Goal: Information Seeking & Learning: Learn about a topic

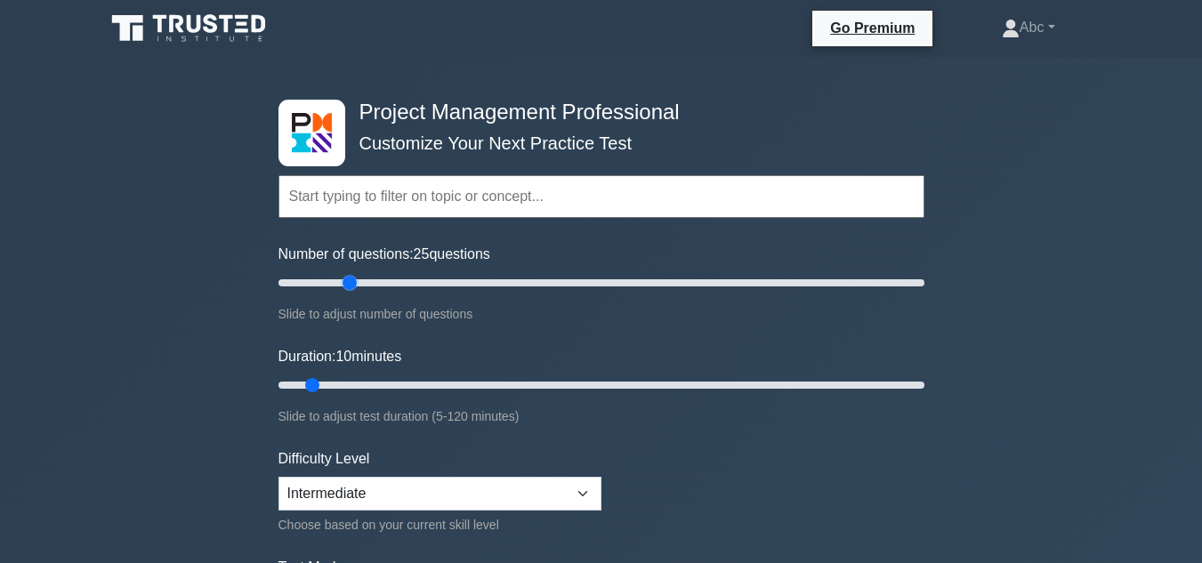
drag, startPoint x: 301, startPoint y: 282, endPoint x: 347, endPoint y: 282, distance: 46.3
type input "25"
click at [347, 282] on input "Number of questions: 25 questions" at bounding box center [601, 282] width 646 height 21
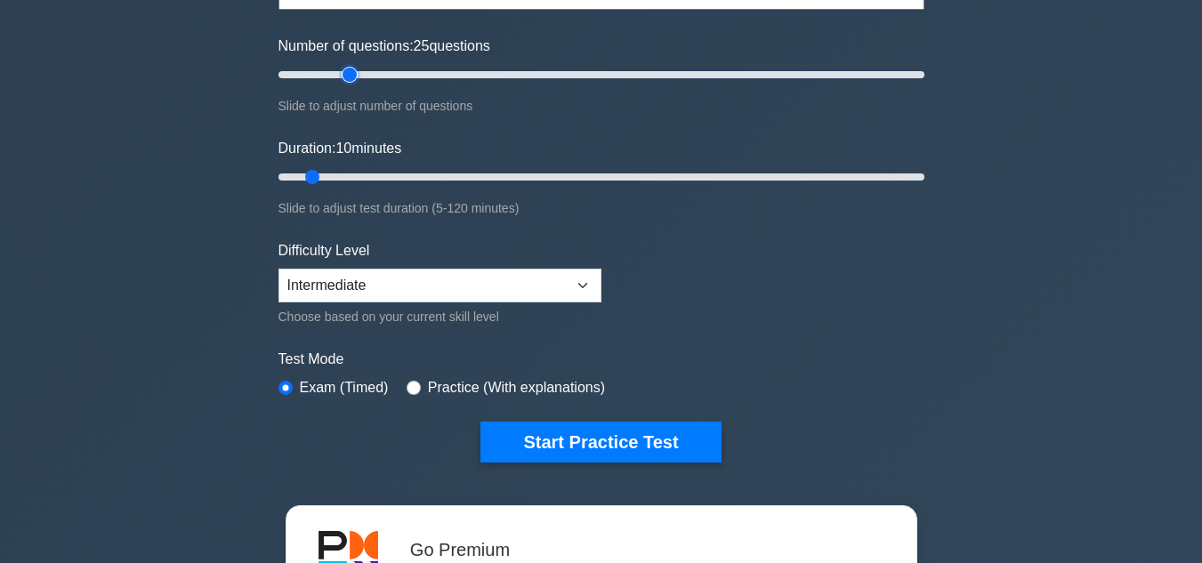
scroll to position [267, 0]
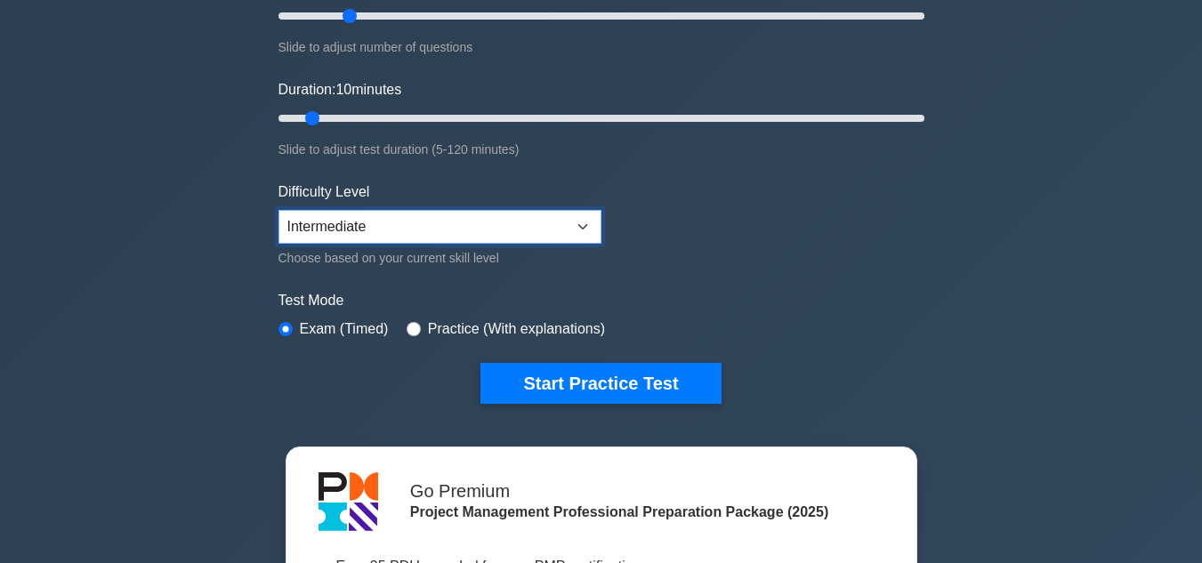
click at [359, 232] on select "Beginner Intermediate Expert" at bounding box center [439, 227] width 323 height 34
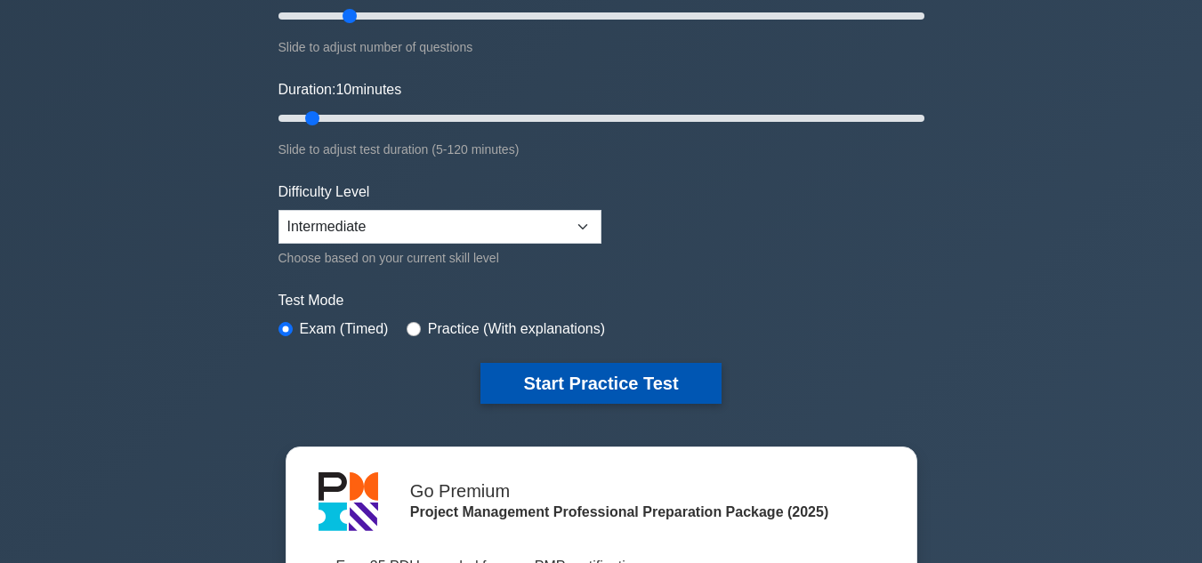
click at [522, 382] on button "Start Practice Test" at bounding box center [600, 383] width 240 height 41
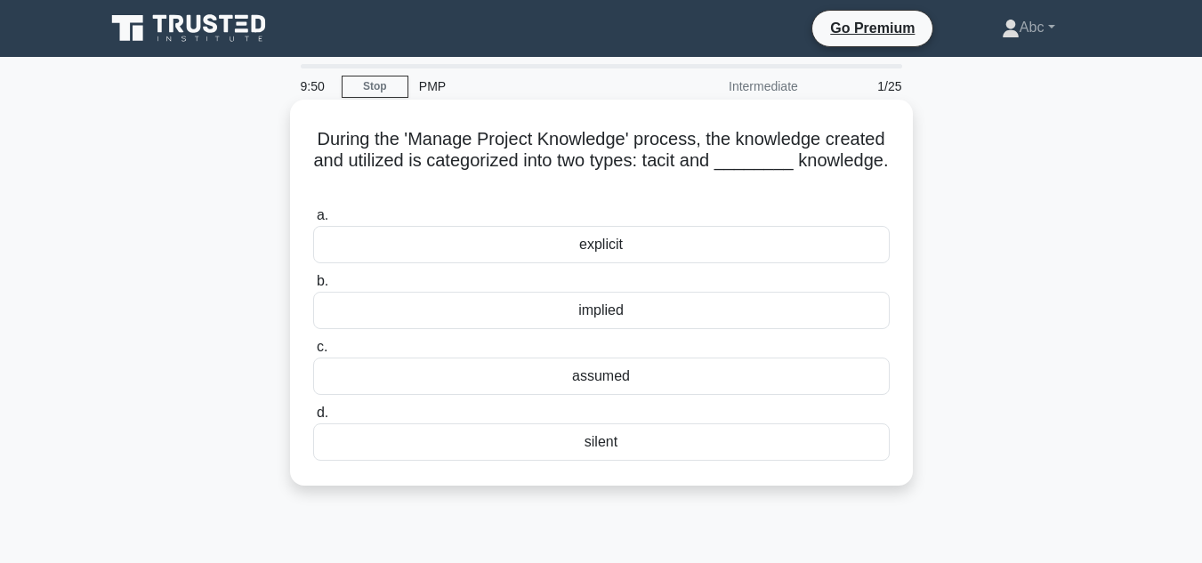
click at [619, 312] on div "implied" at bounding box center [601, 310] width 577 height 37
click at [313, 287] on input "b. implied" at bounding box center [313, 282] width 0 height 12
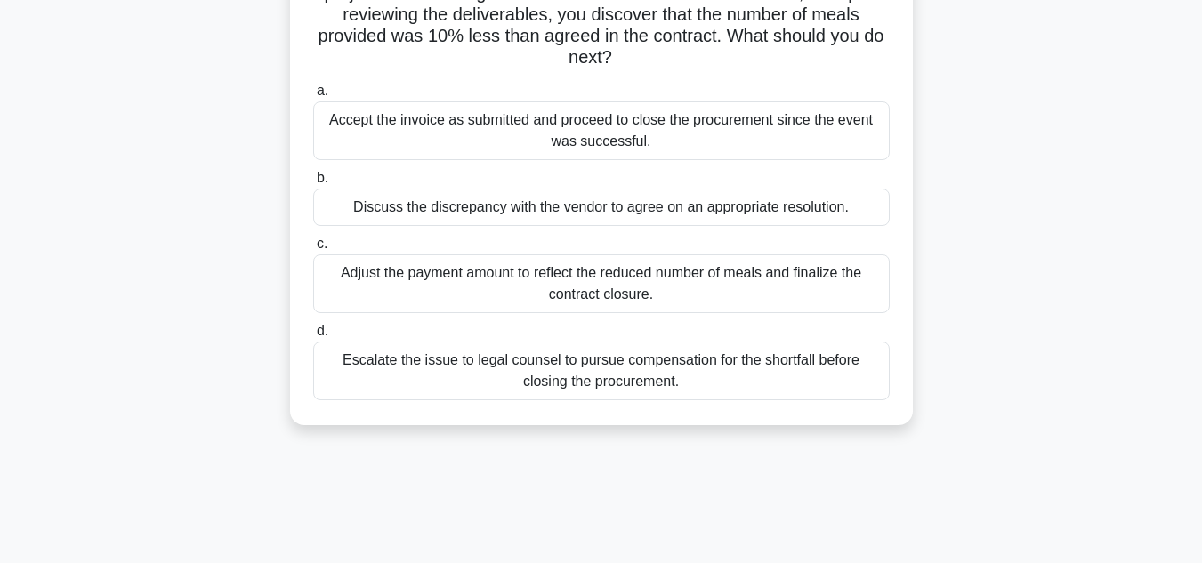
scroll to position [178, 0]
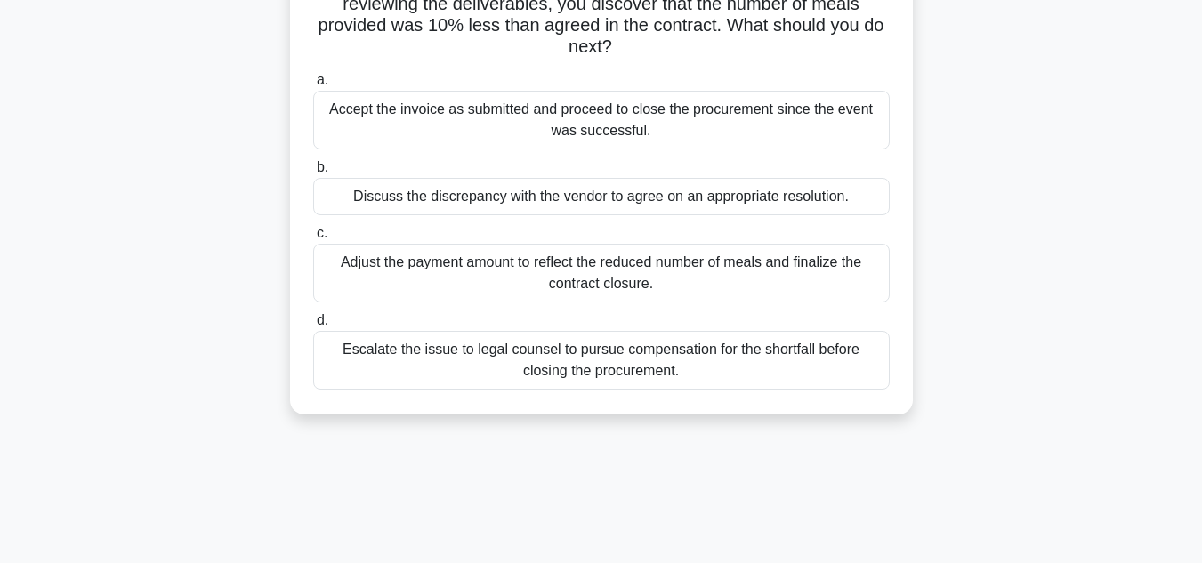
click at [613, 271] on div "Adjust the payment amount to reflect the reduced number of meals and finalize t…" at bounding box center [601, 273] width 577 height 59
click at [313, 239] on input "c. Adjust the payment amount to reflect the reduced number of meals and finaliz…" at bounding box center [313, 234] width 0 height 12
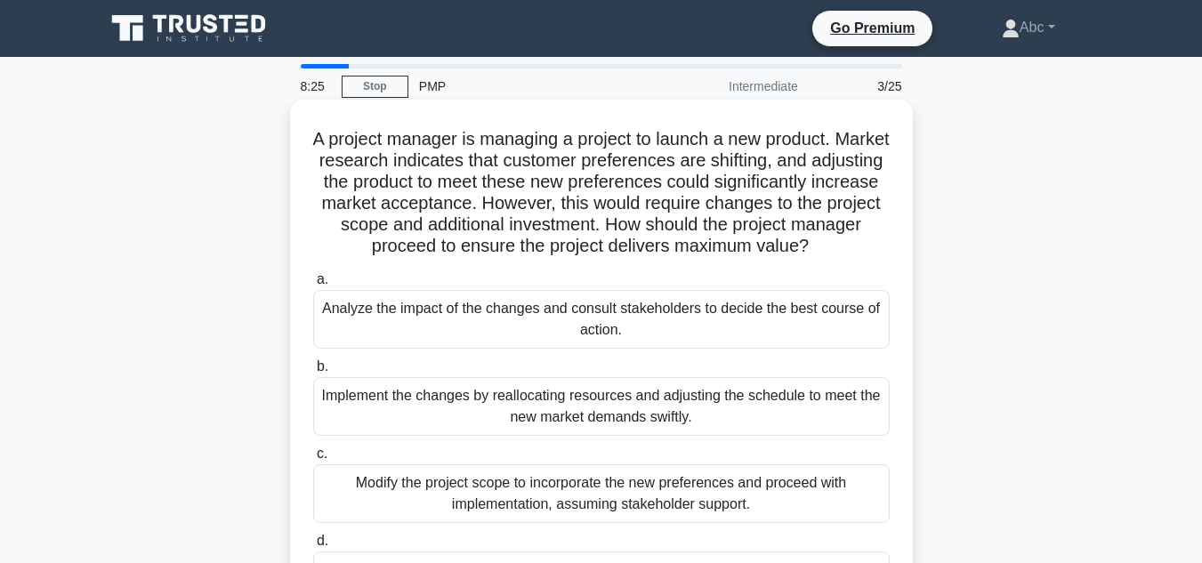
scroll to position [89, 0]
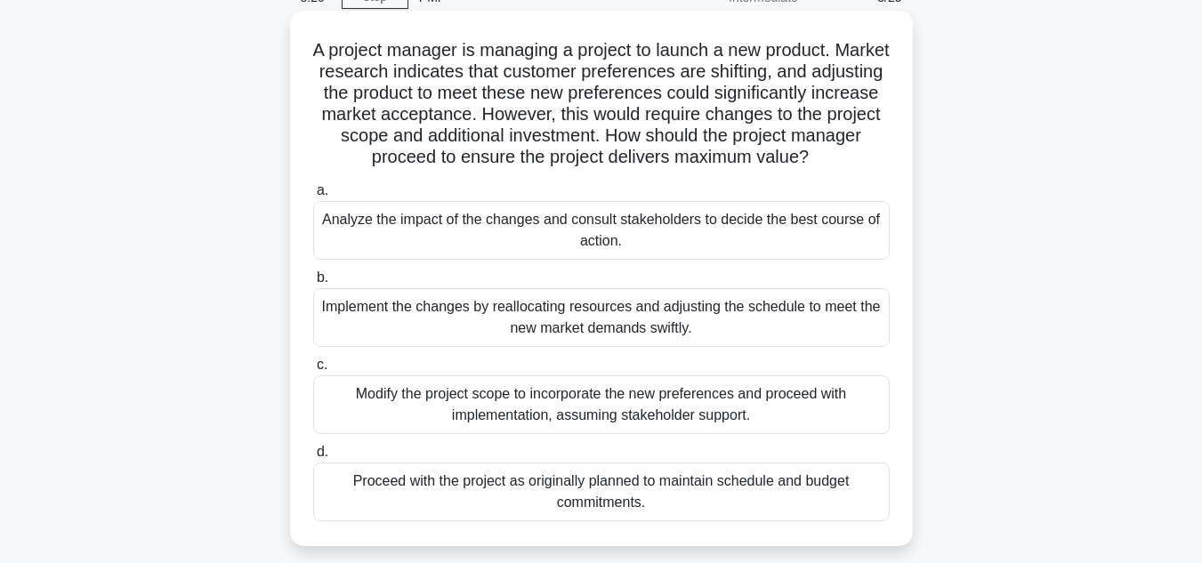
click at [642, 233] on div "Analyze the impact of the changes and consult stakeholders to decide the best c…" at bounding box center [601, 230] width 577 height 59
click at [313, 197] on input "a. Analyze the impact of the changes and consult stakeholders to decide the bes…" at bounding box center [313, 191] width 0 height 12
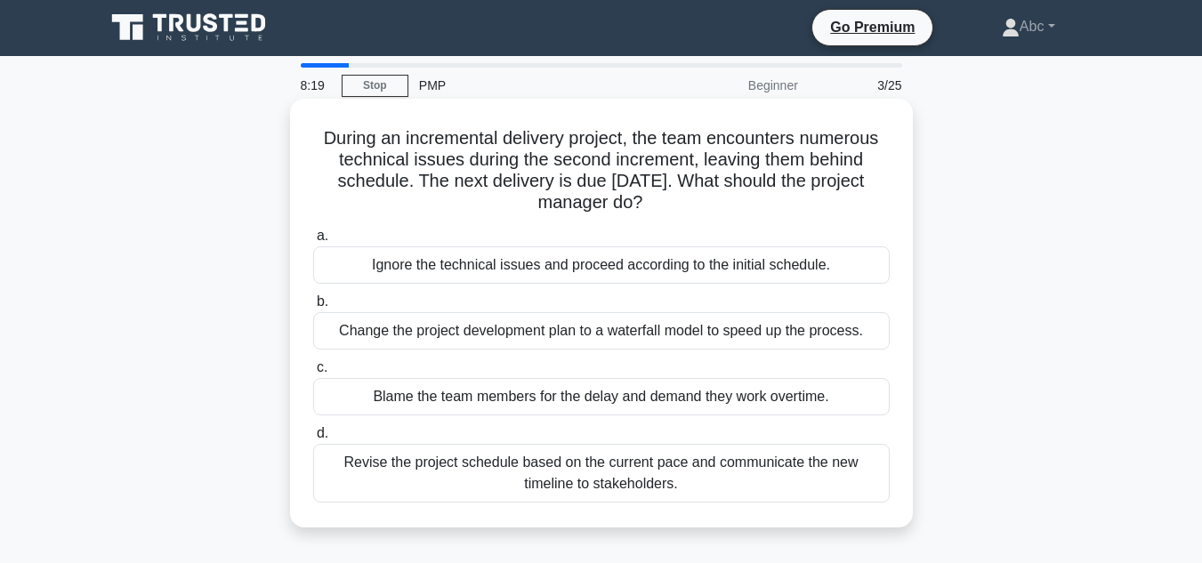
scroll to position [0, 0]
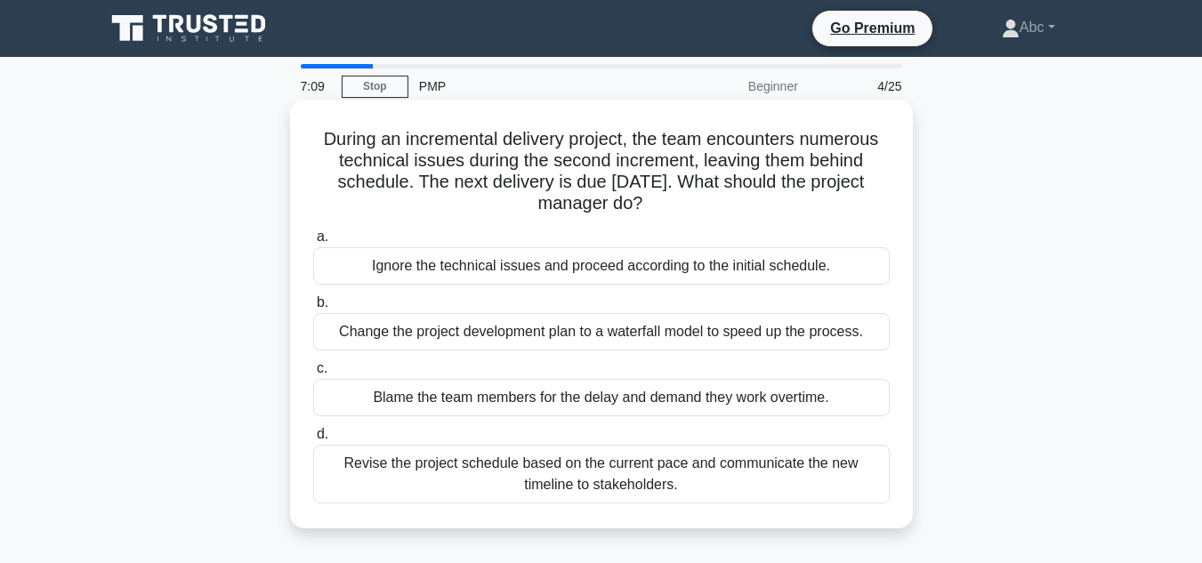
click at [593, 333] on div "Change the project development plan to a waterfall model to speed up the proces…" at bounding box center [601, 331] width 577 height 37
click at [313, 309] on input "b. Change the project development plan to a waterfall model to speed up the pro…" at bounding box center [313, 303] width 0 height 12
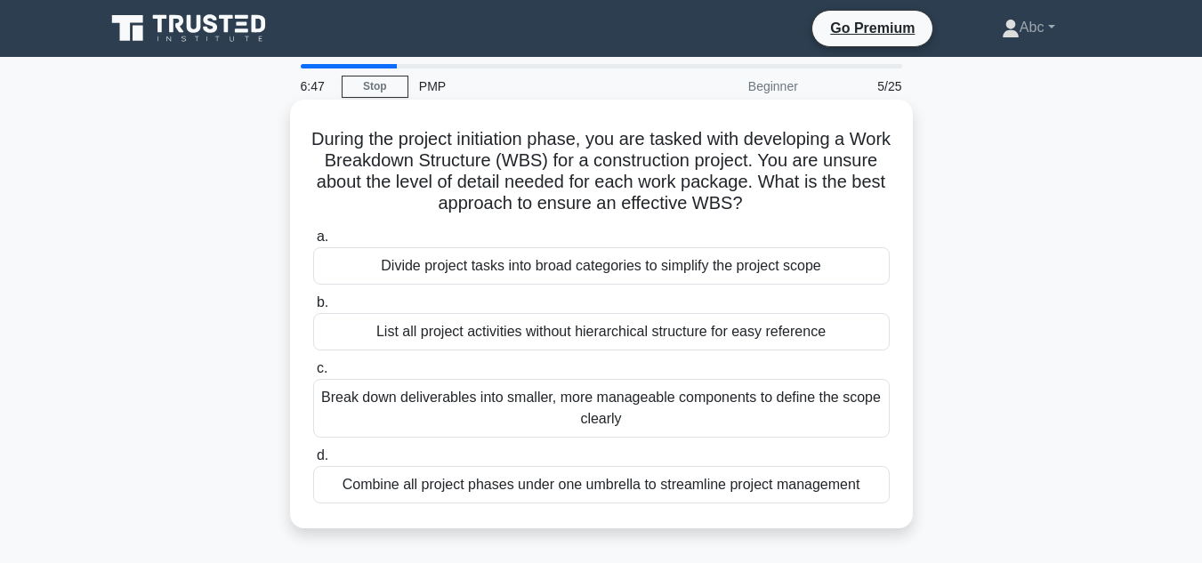
click at [626, 405] on div "Break down deliverables into smaller, more manageable components to define the …" at bounding box center [601, 408] width 577 height 59
click at [313, 375] on input "c. Break down deliverables into smaller, more manageable components to define t…" at bounding box center [313, 369] width 0 height 12
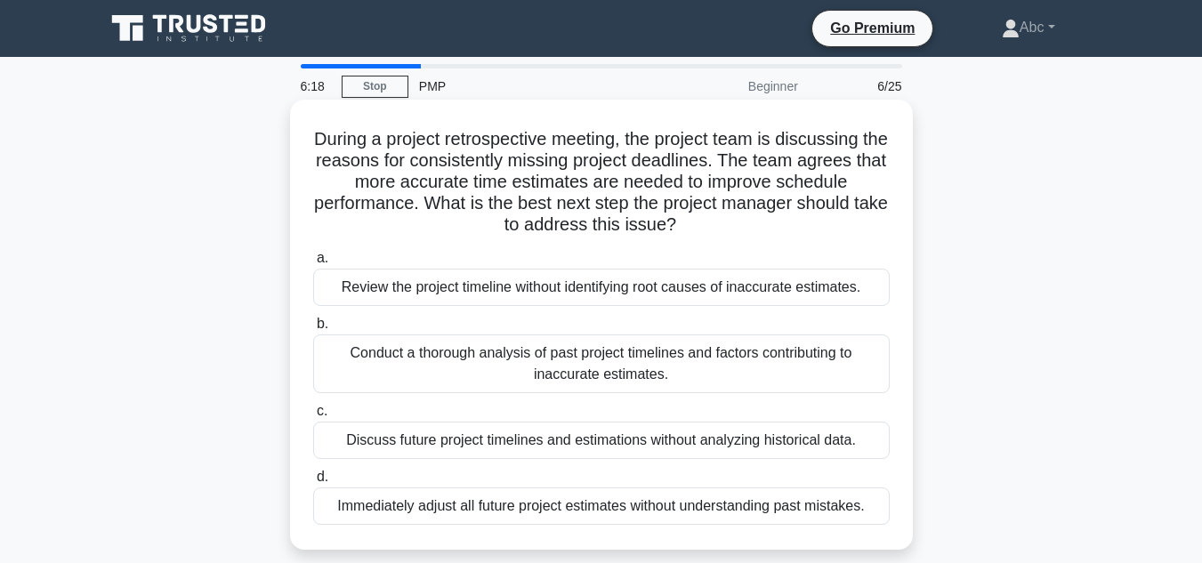
click at [571, 368] on div "Conduct a thorough analysis of past project timelines and factors contributing …" at bounding box center [601, 364] width 577 height 59
click at [313, 330] on input "b. Conduct a thorough analysis of past project timelines and factors contributi…" at bounding box center [313, 325] width 0 height 12
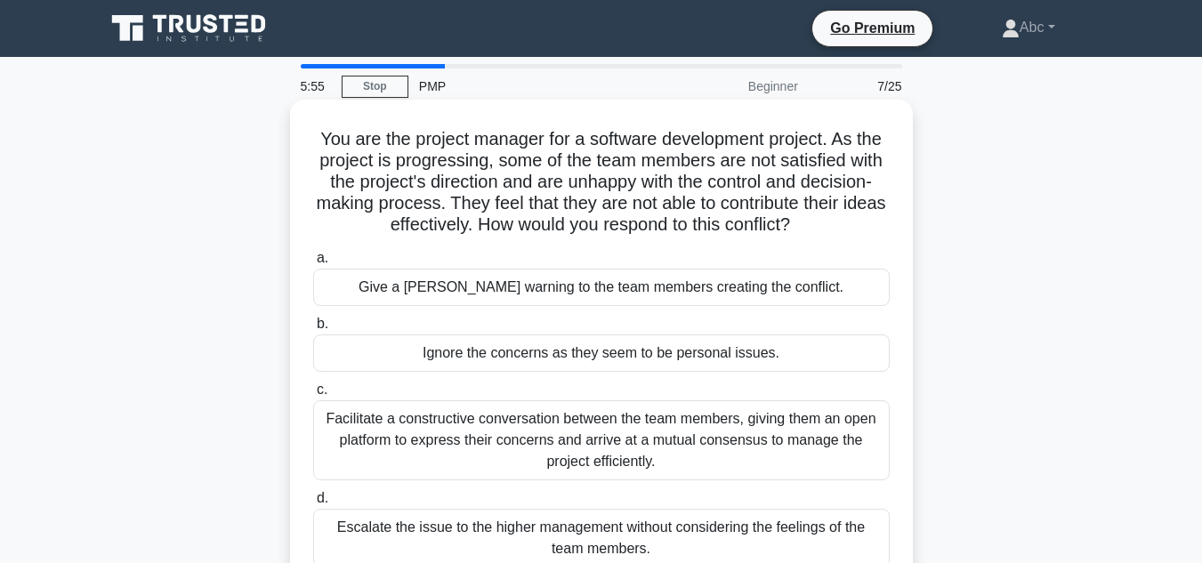
click at [578, 436] on div "Facilitate a constructive conversation between the team members, giving them an…" at bounding box center [601, 440] width 577 height 80
click at [313, 396] on input "c. Facilitate a constructive conversation between the team members, giving them…" at bounding box center [313, 390] width 0 height 12
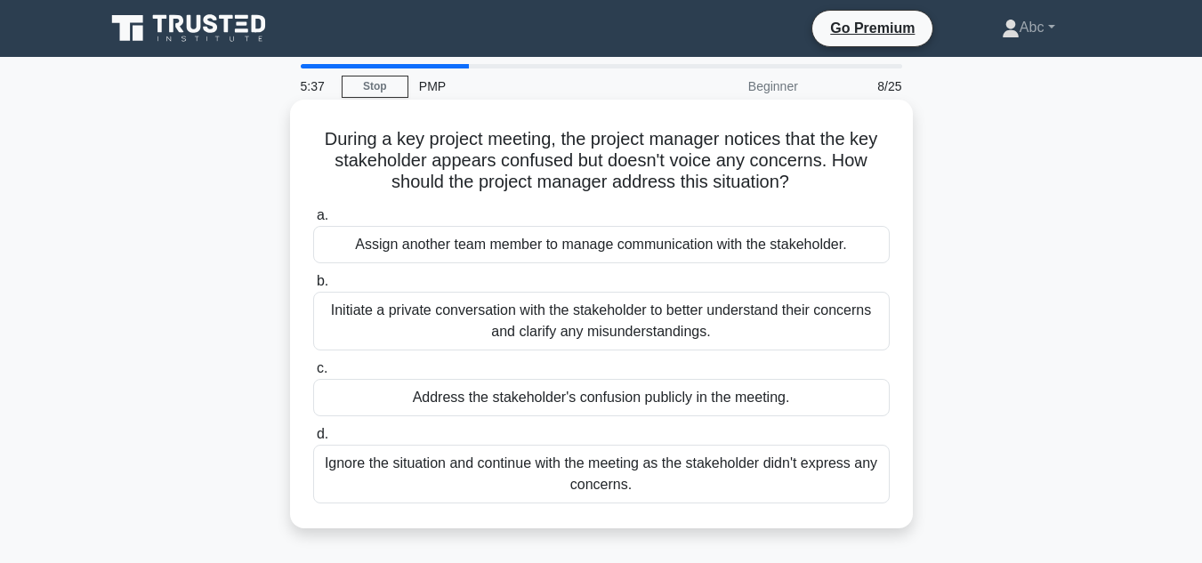
click at [456, 328] on div "Initiate a private conversation with the stakeholder to better understand their…" at bounding box center [601, 321] width 577 height 59
click at [313, 287] on input "b. Initiate a private conversation with the stakeholder to better understand th…" at bounding box center [313, 282] width 0 height 12
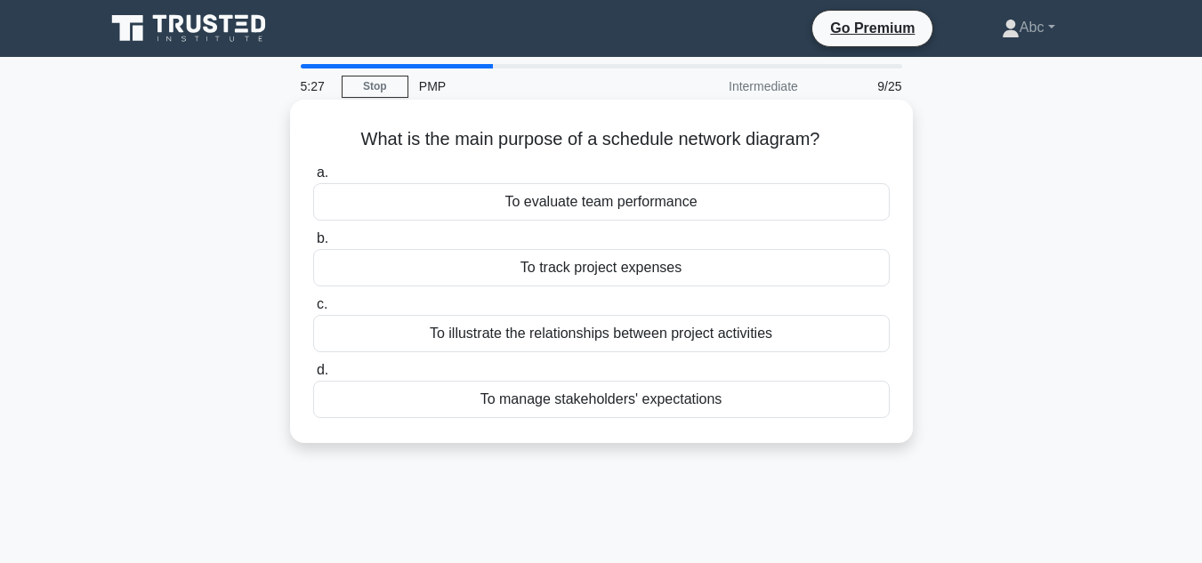
click at [726, 342] on div "To illustrate the relationships between project activities" at bounding box center [601, 333] width 577 height 37
click at [313, 311] on input "c. To illustrate the relationships between project activities" at bounding box center [313, 305] width 0 height 12
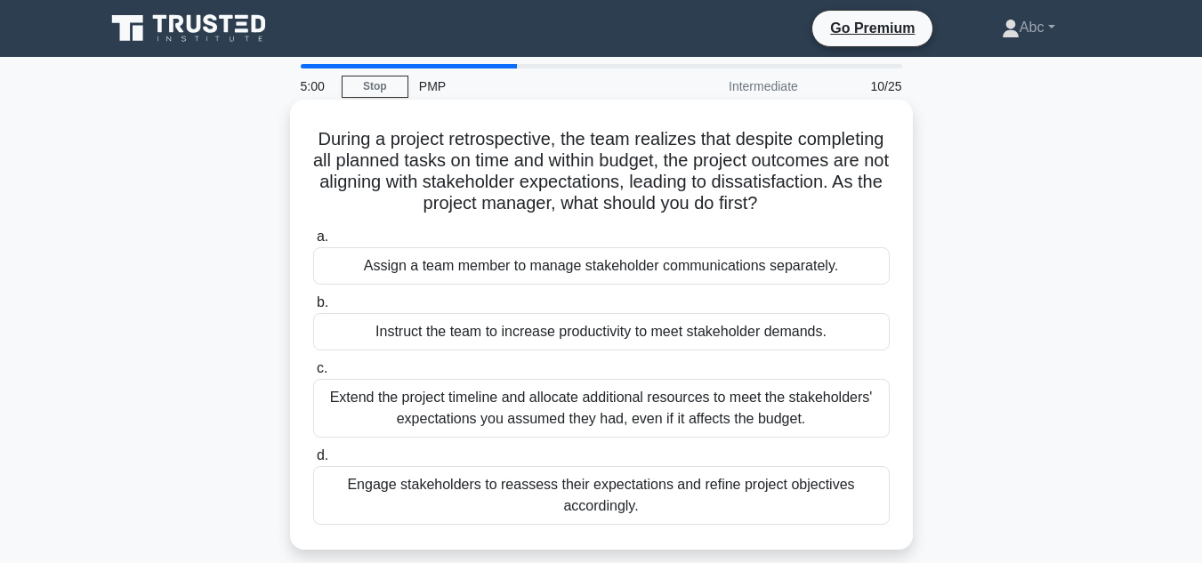
click at [633, 493] on div "Engage stakeholders to reassess their expectations and refine project objective…" at bounding box center [601, 495] width 577 height 59
click at [313, 462] on input "d. Engage stakeholders to reassess their expectations and refine project object…" at bounding box center [313, 456] width 0 height 12
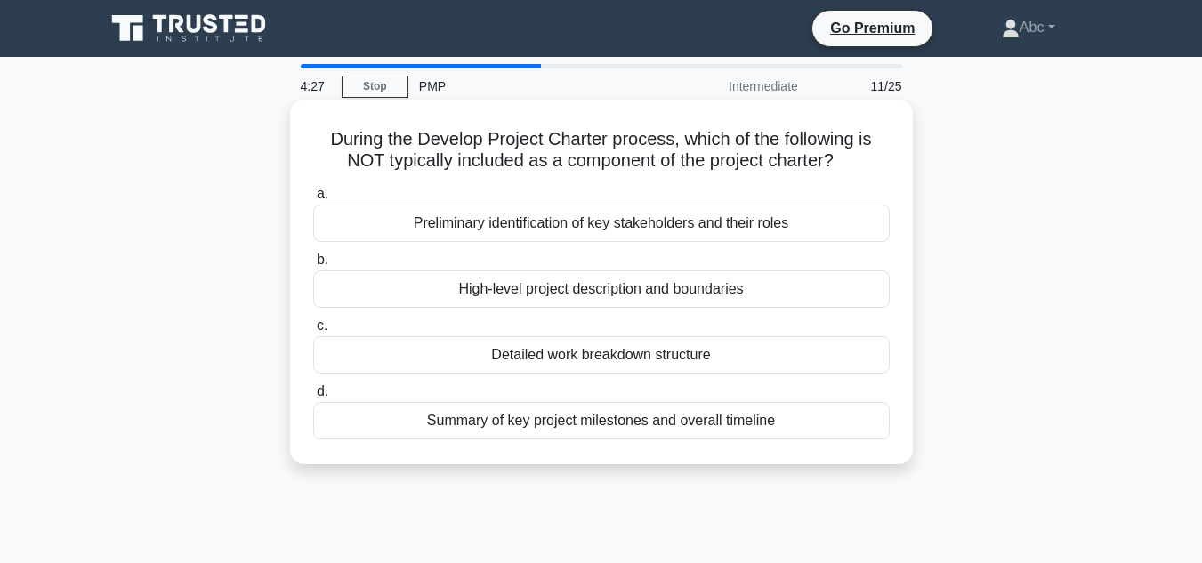
click at [557, 354] on div "Detailed work breakdown structure" at bounding box center [601, 354] width 577 height 37
click at [313, 332] on input "c. Detailed work breakdown structure" at bounding box center [313, 326] width 0 height 12
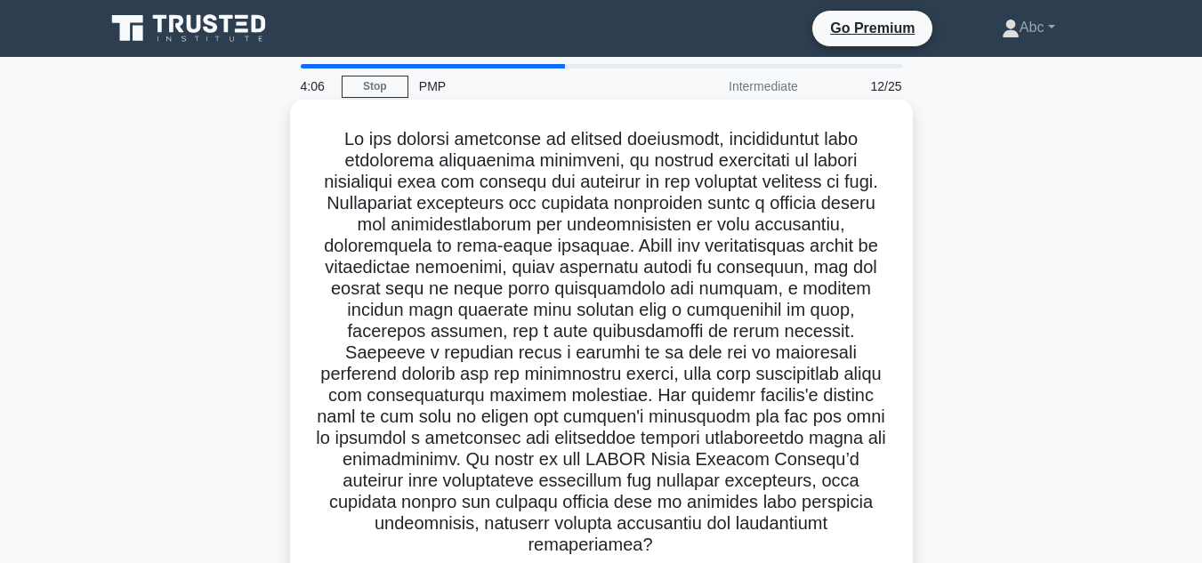
scroll to position [89, 0]
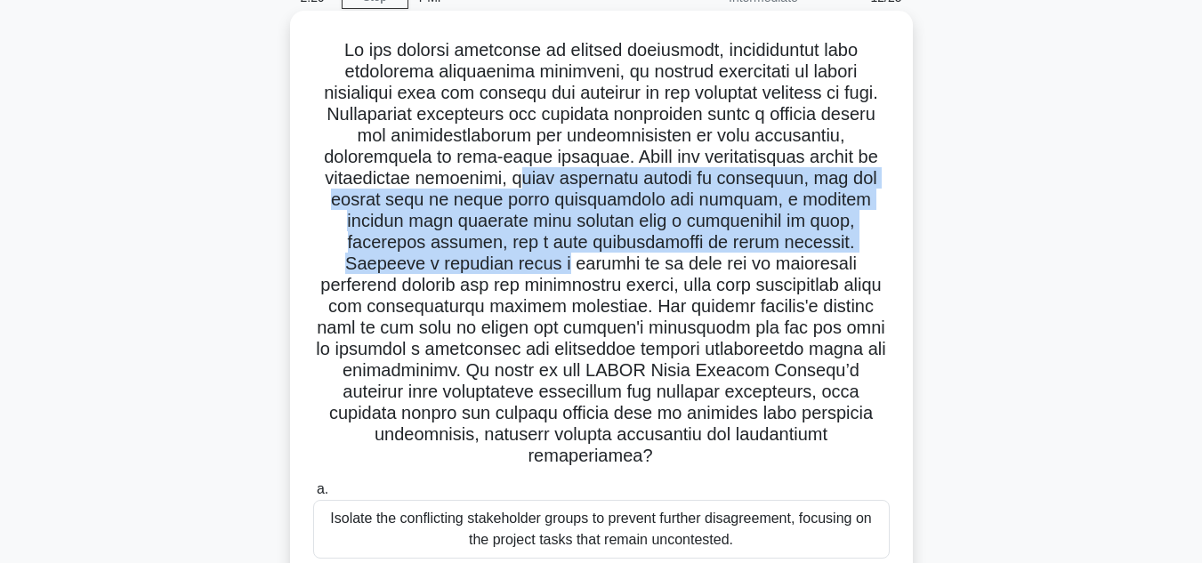
drag, startPoint x: 499, startPoint y: 184, endPoint x: 886, endPoint y: 243, distance: 391.5
click at [886, 243] on h5 ".spinner_0XTQ{transform-origin:center;animation:spinner_y6GP .75s linear infini…" at bounding box center [601, 253] width 580 height 429
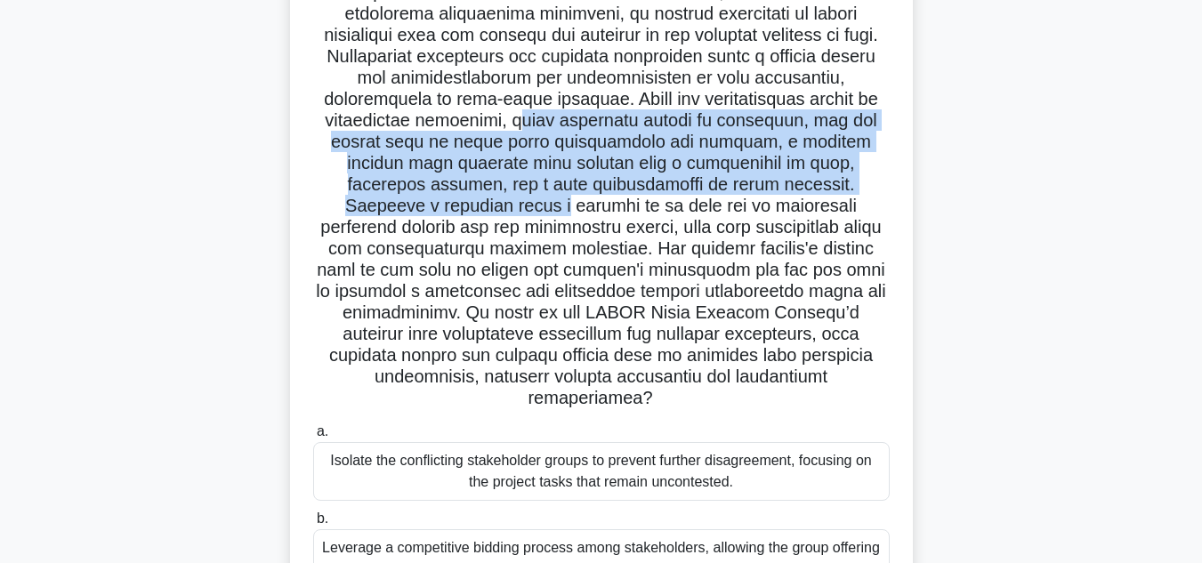
scroll to position [178, 0]
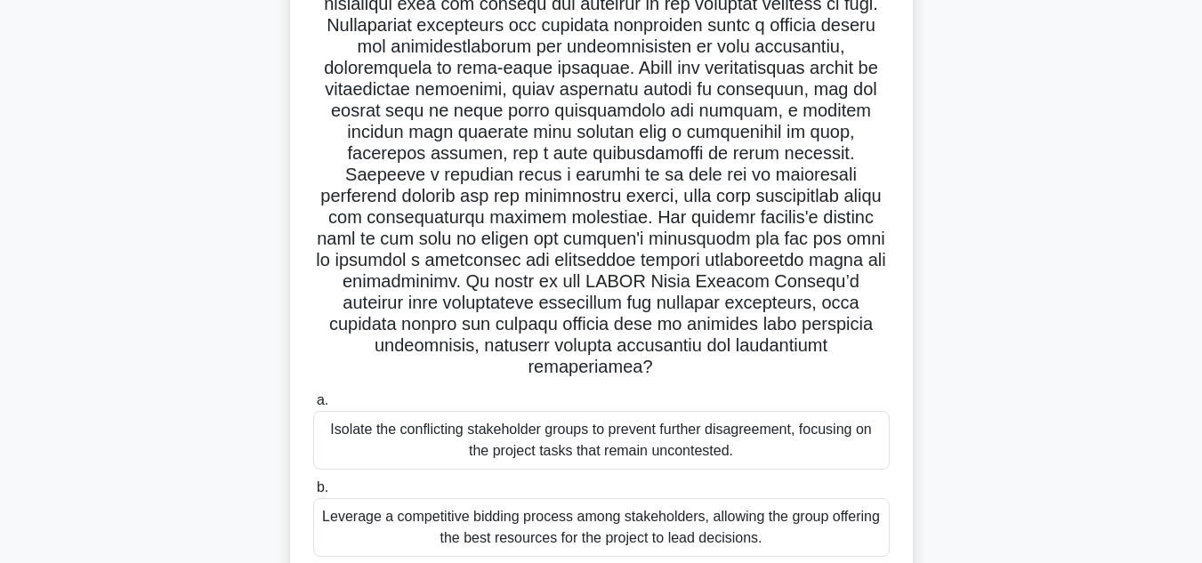
click at [766, 213] on h5 ".spinner_0XTQ{transform-origin:center;animation:spinner_y6GP .75s linear infini…" at bounding box center [601, 164] width 580 height 429
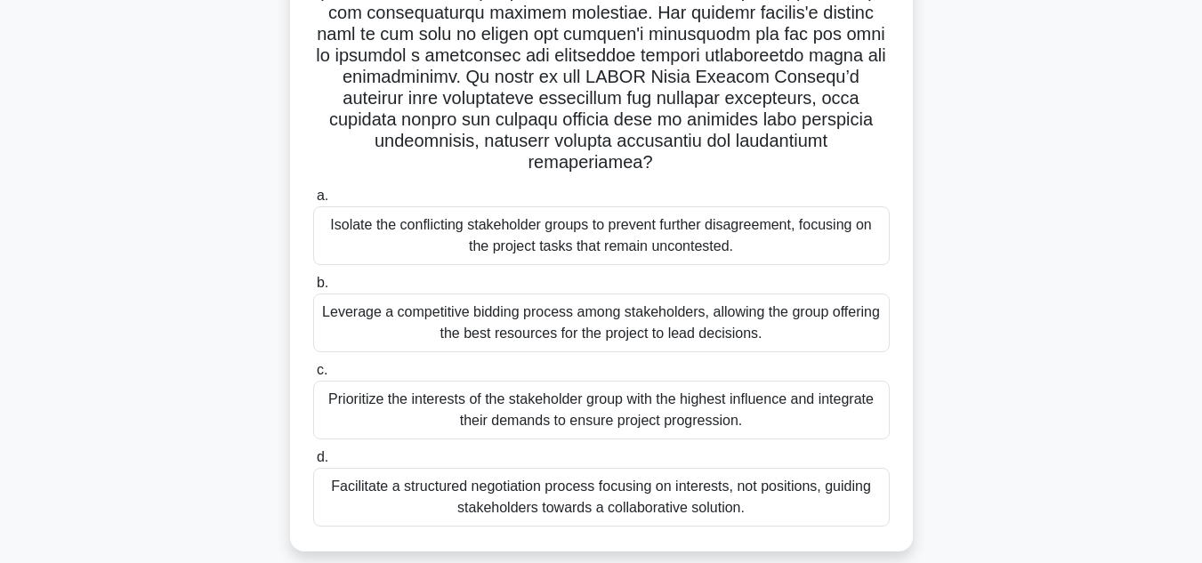
scroll to position [398, 0]
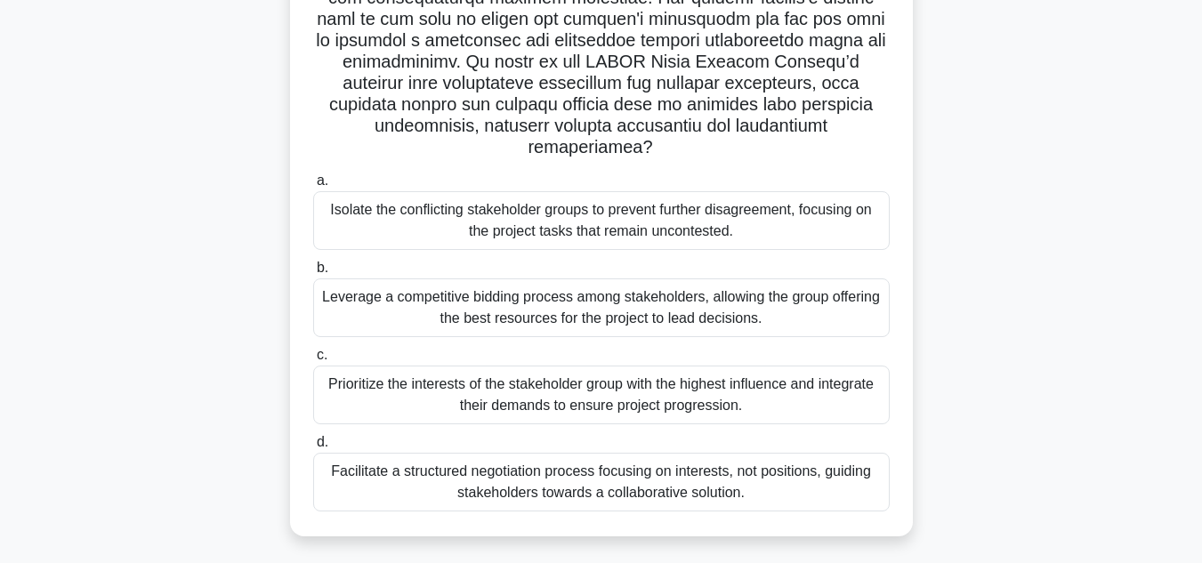
click at [724, 464] on div "Facilitate a structured negotiation process focusing on interests, not position…" at bounding box center [601, 482] width 577 height 59
click at [313, 448] on input "d. Facilitate a structured negotiation process focusing on interests, not posit…" at bounding box center [313, 443] width 0 height 12
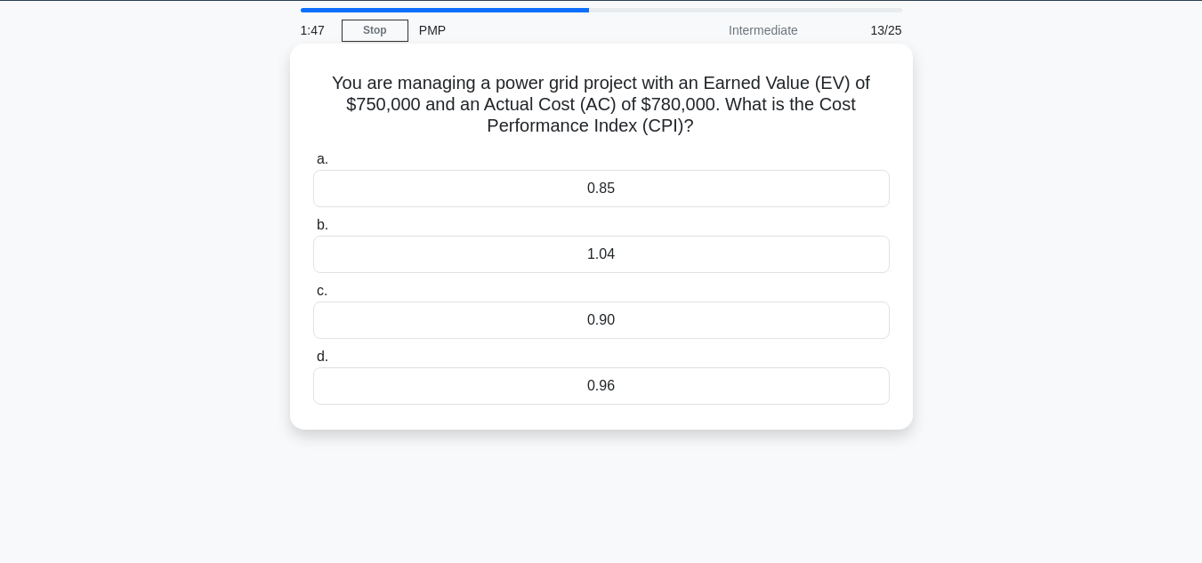
scroll to position [0, 0]
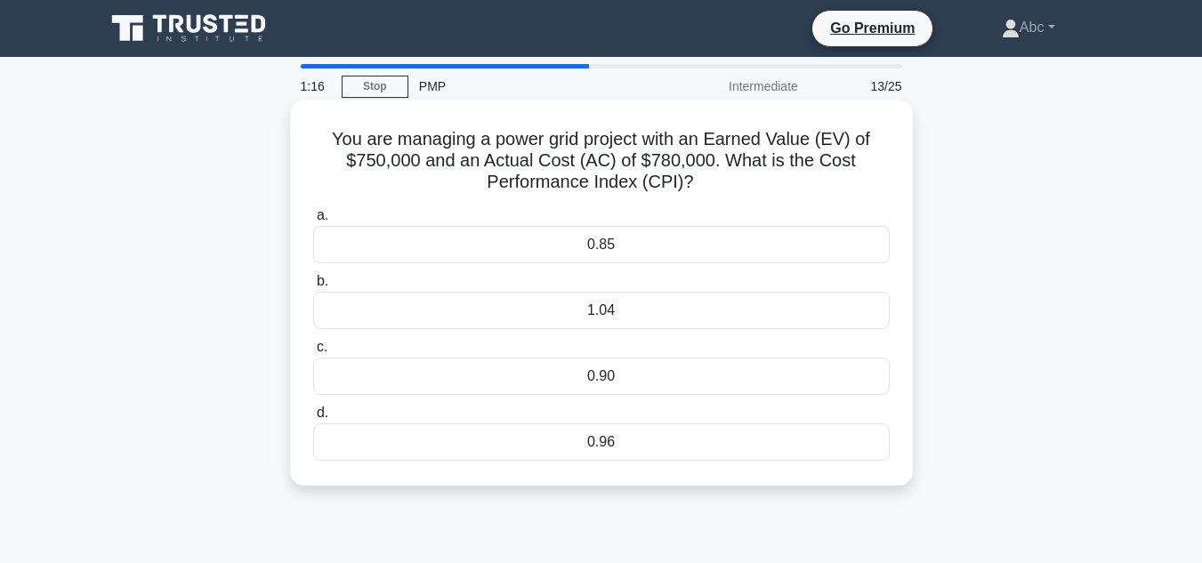
click at [629, 443] on div "0.96" at bounding box center [601, 442] width 577 height 37
click at [313, 419] on input "d. 0.96" at bounding box center [313, 413] width 0 height 12
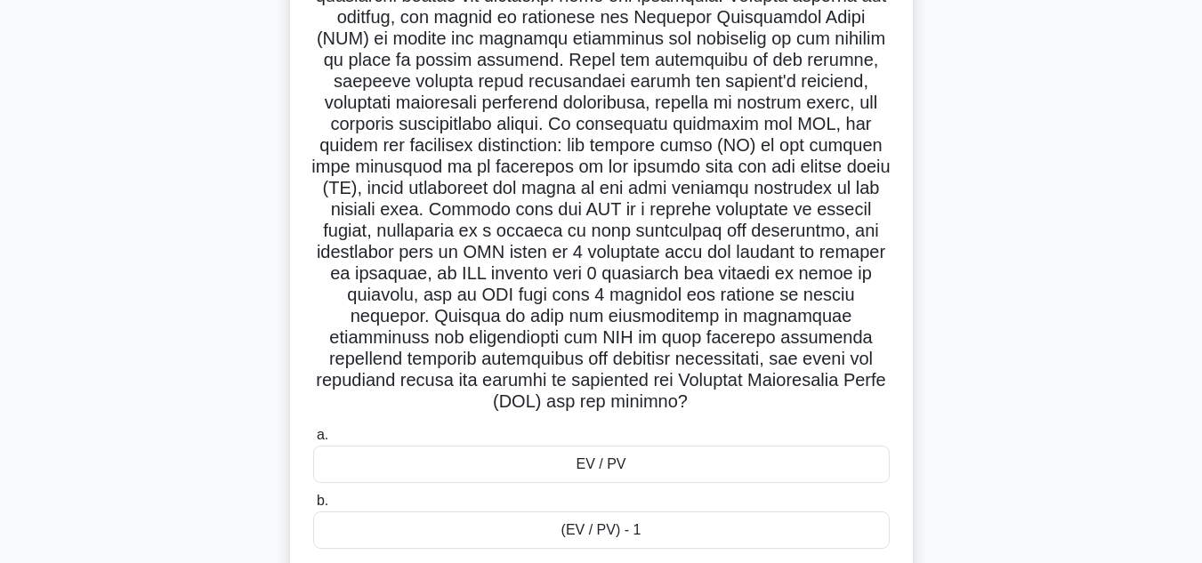
scroll to position [267, 0]
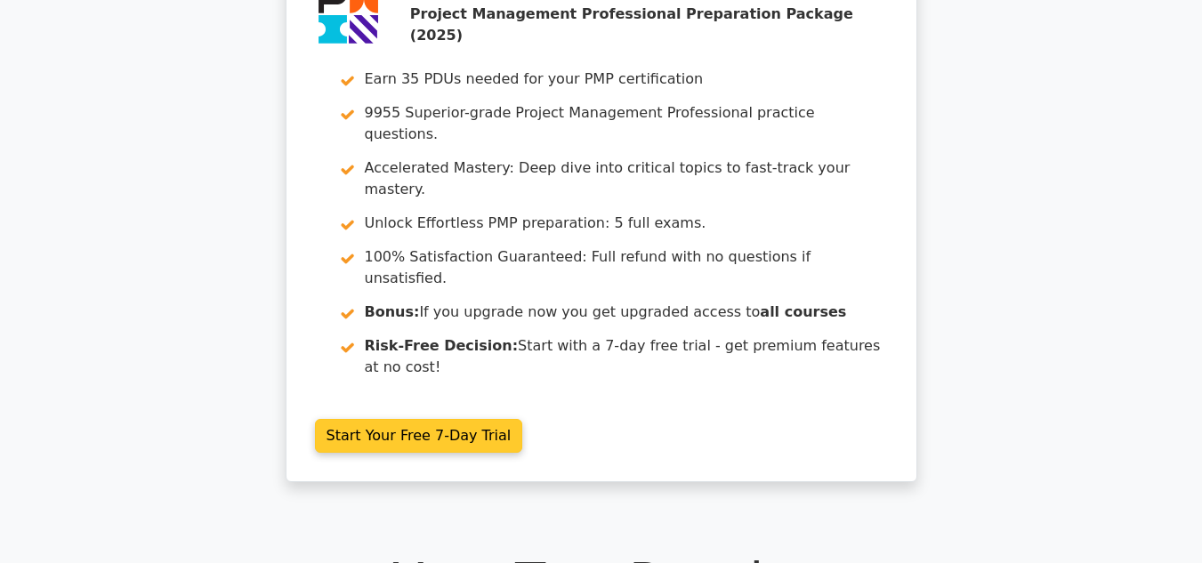
scroll to position [178, 0]
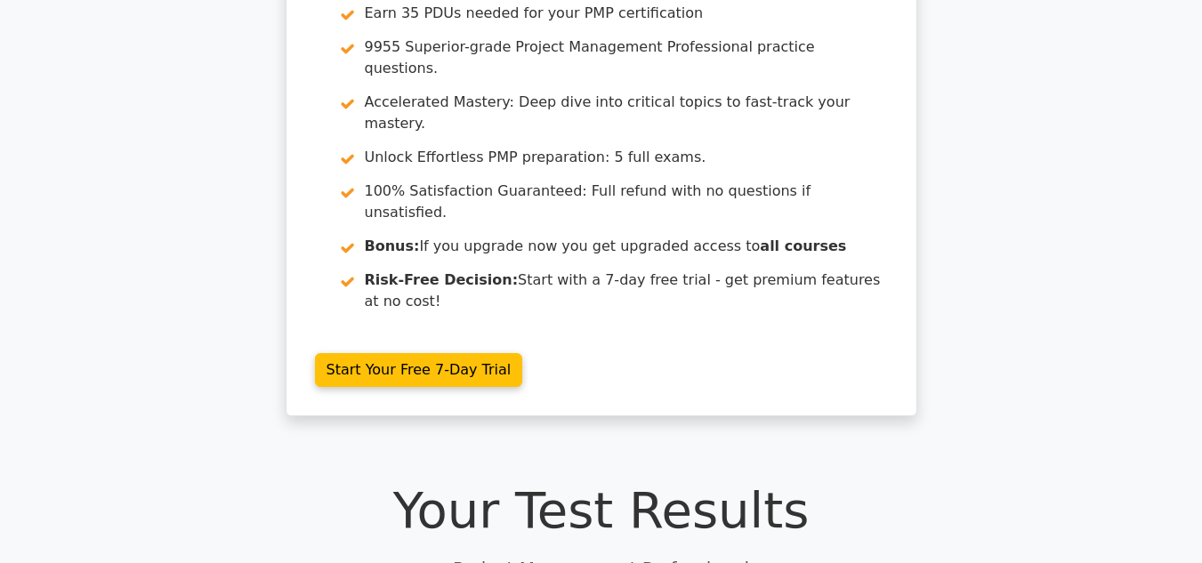
click at [582, 480] on h1 "Your Test Results" at bounding box center [601, 510] width 993 height 60
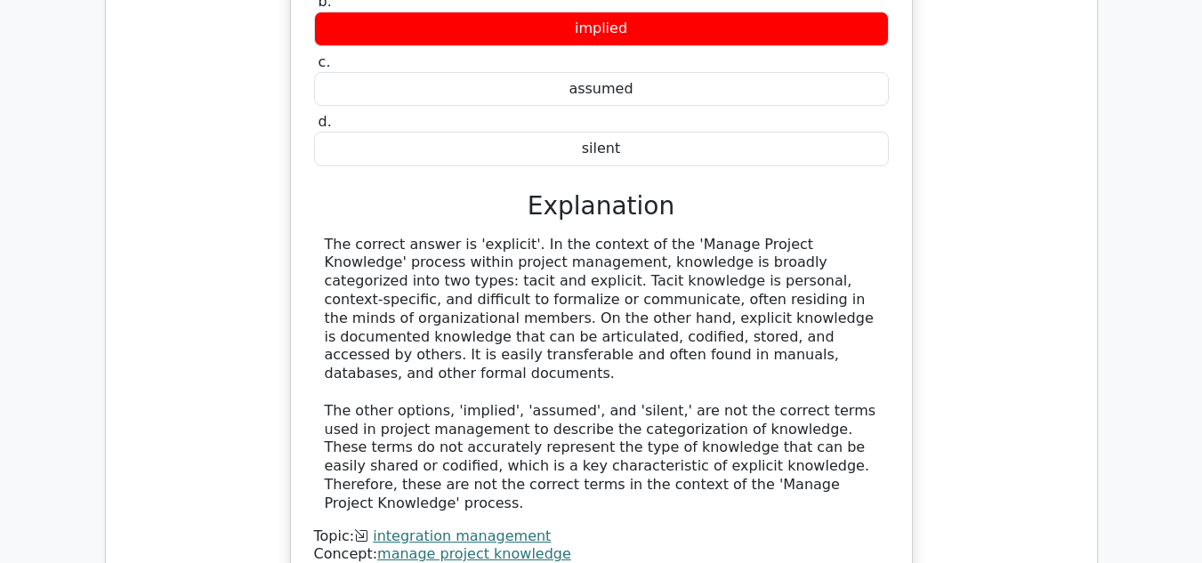
scroll to position [2224, 0]
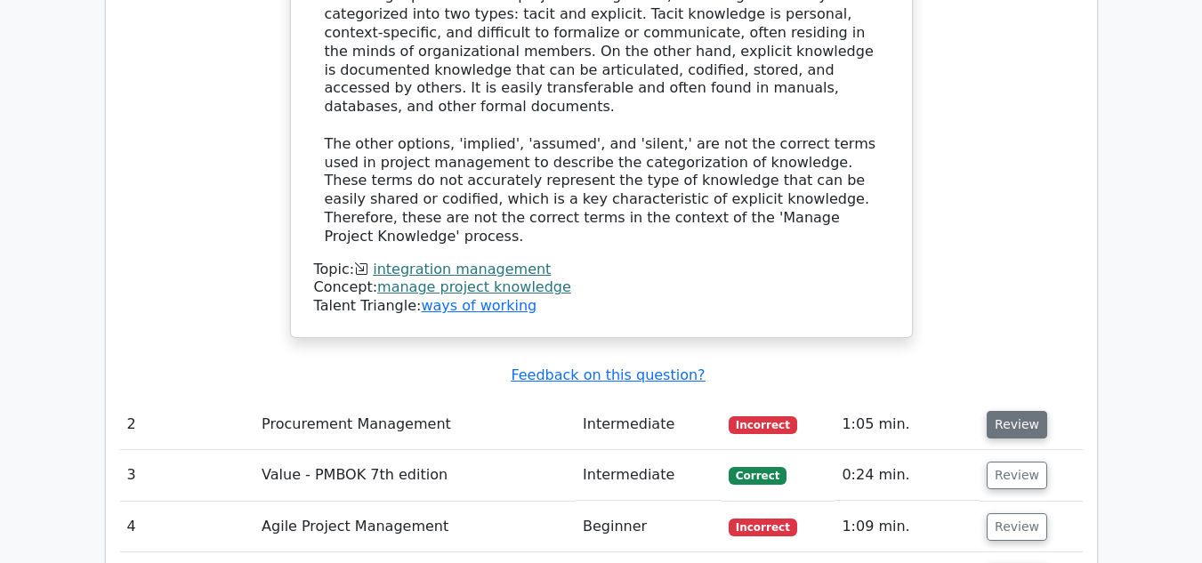
click at [1009, 411] on button "Review" at bounding box center [1017, 425] width 61 height 28
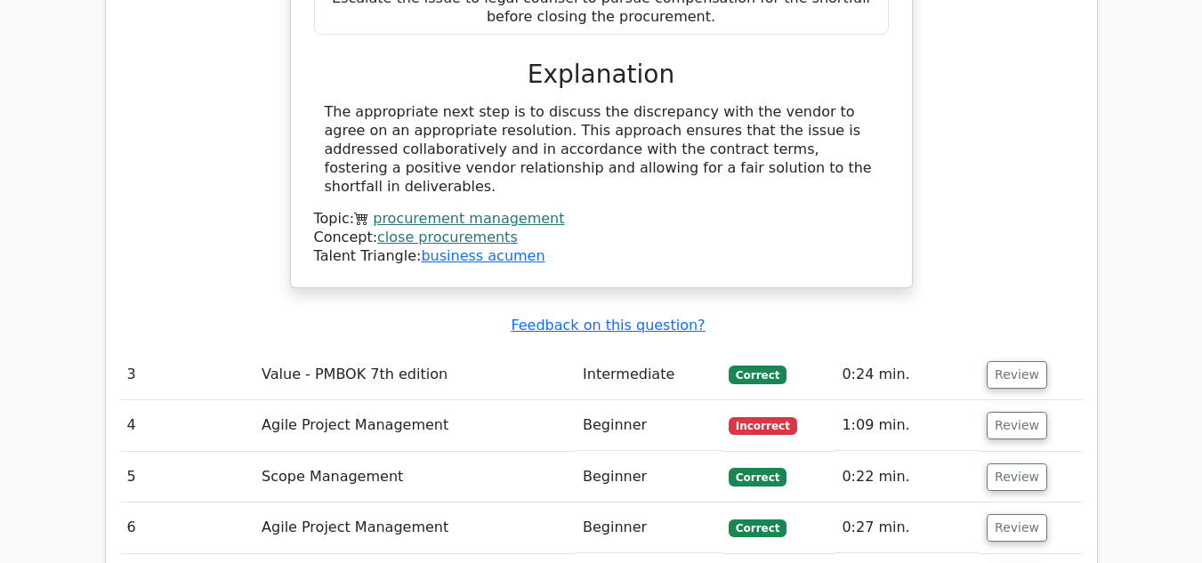
scroll to position [3114, 0]
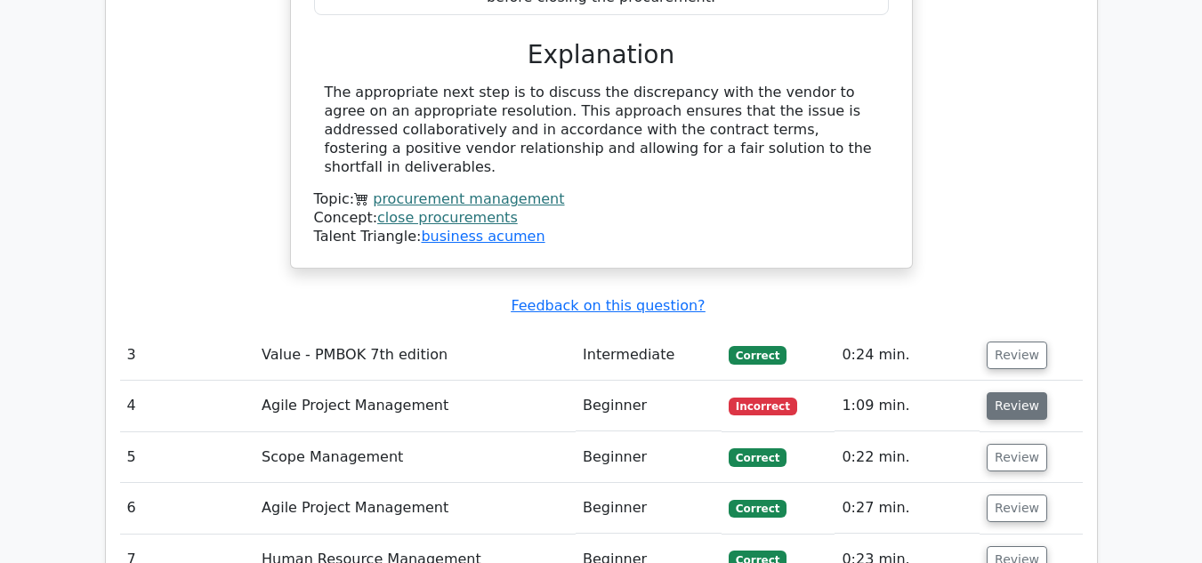
click at [998, 392] on button "Review" at bounding box center [1017, 406] width 61 height 28
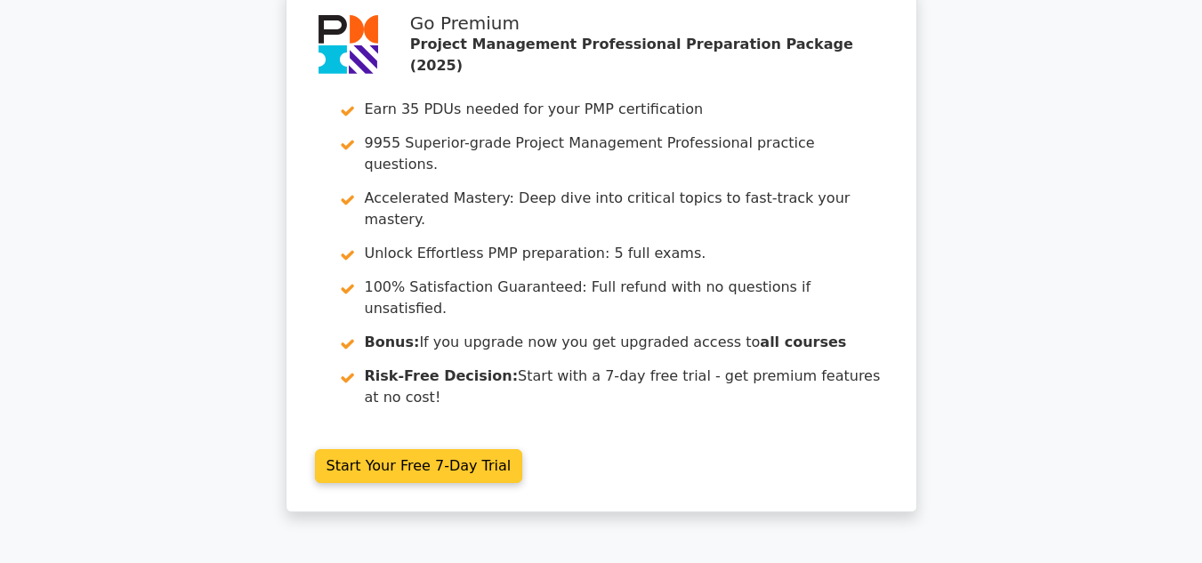
scroll to position [0, 0]
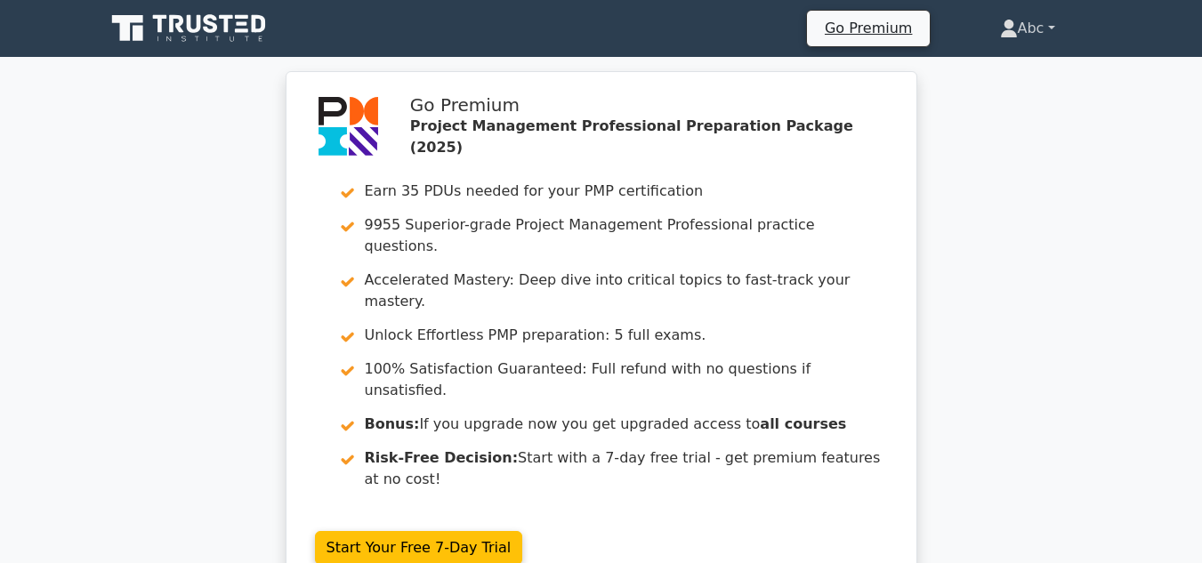
click at [1013, 22] on link "Abc" at bounding box center [1027, 29] width 141 height 36
click at [991, 270] on div "Go Premium Project Management Professional Preparation Package (2025) Earn 35 P…" at bounding box center [601, 343] width 1202 height 545
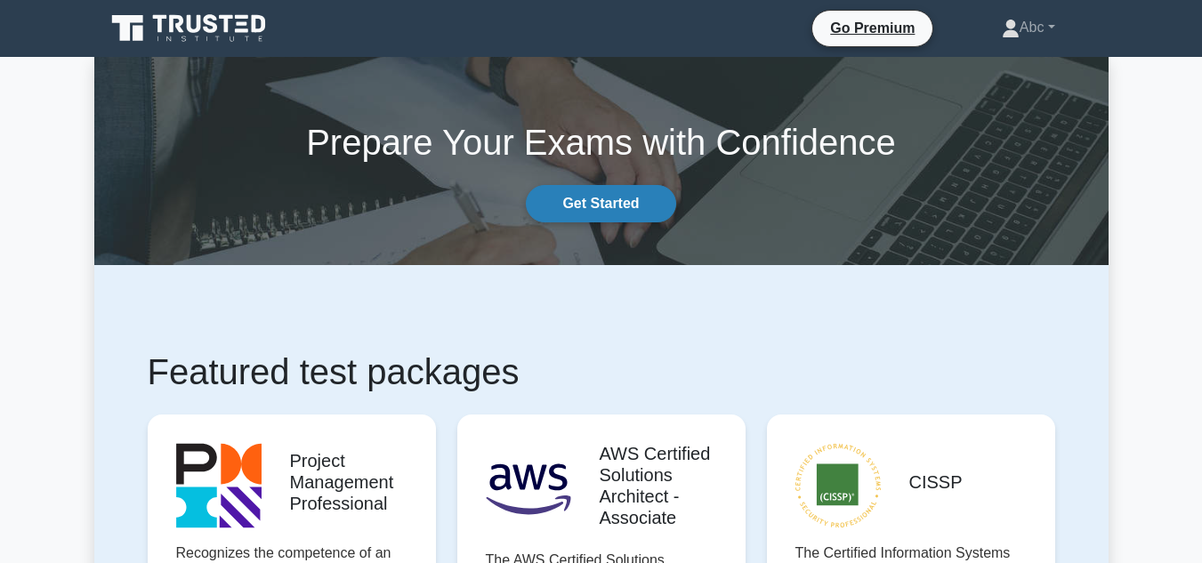
click at [609, 212] on link "Get Started" at bounding box center [600, 203] width 149 height 37
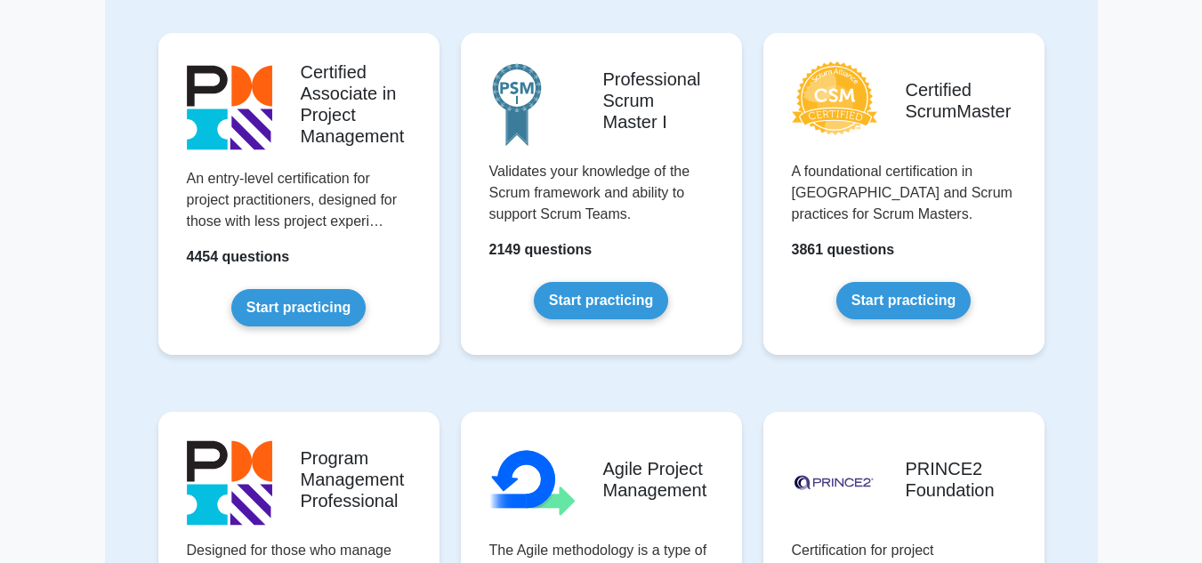
scroll to position [1157, 0]
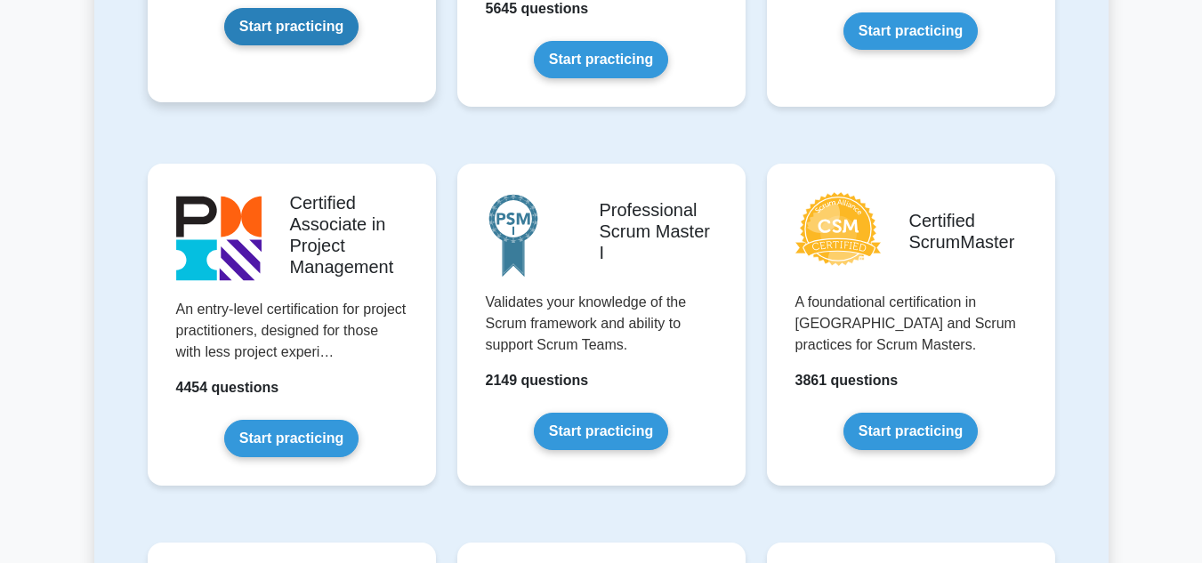
scroll to position [472, 0]
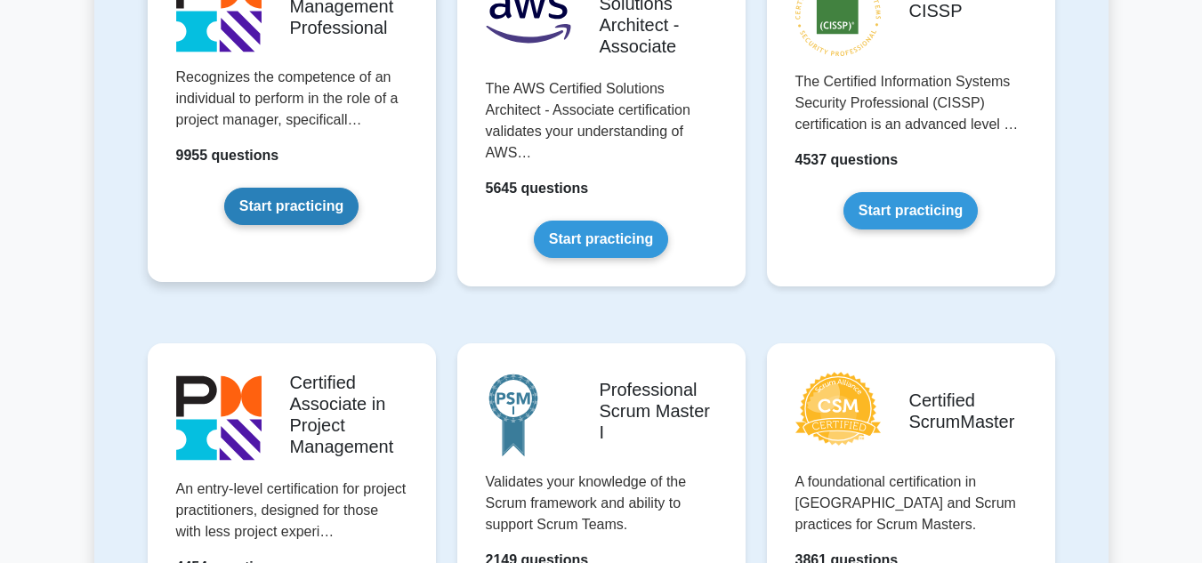
click at [296, 220] on link "Start practicing" at bounding box center [291, 206] width 134 height 37
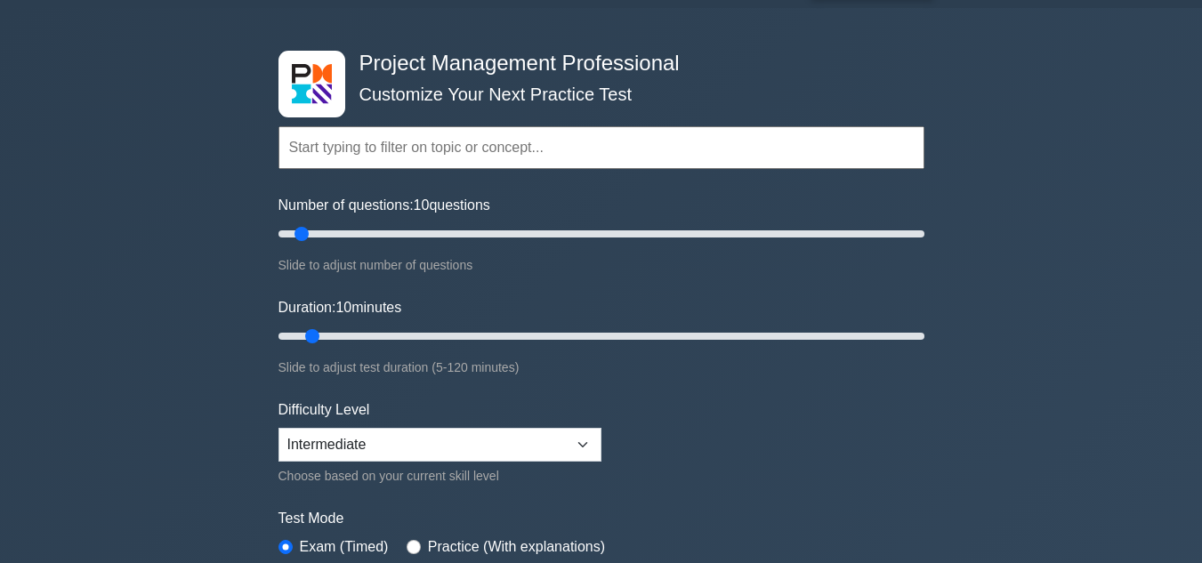
scroll to position [89, 0]
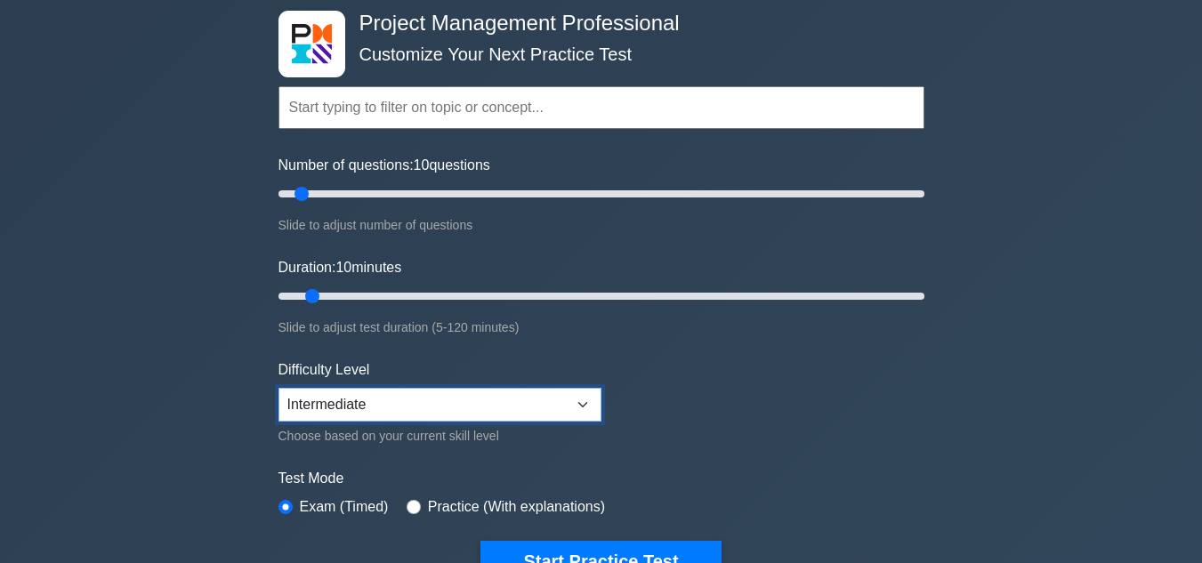
click at [371, 407] on select "Beginner Intermediate Expert" at bounding box center [439, 405] width 323 height 34
select select "expert"
click at [278, 388] on select "Beginner Intermediate Expert" at bounding box center [439, 405] width 323 height 34
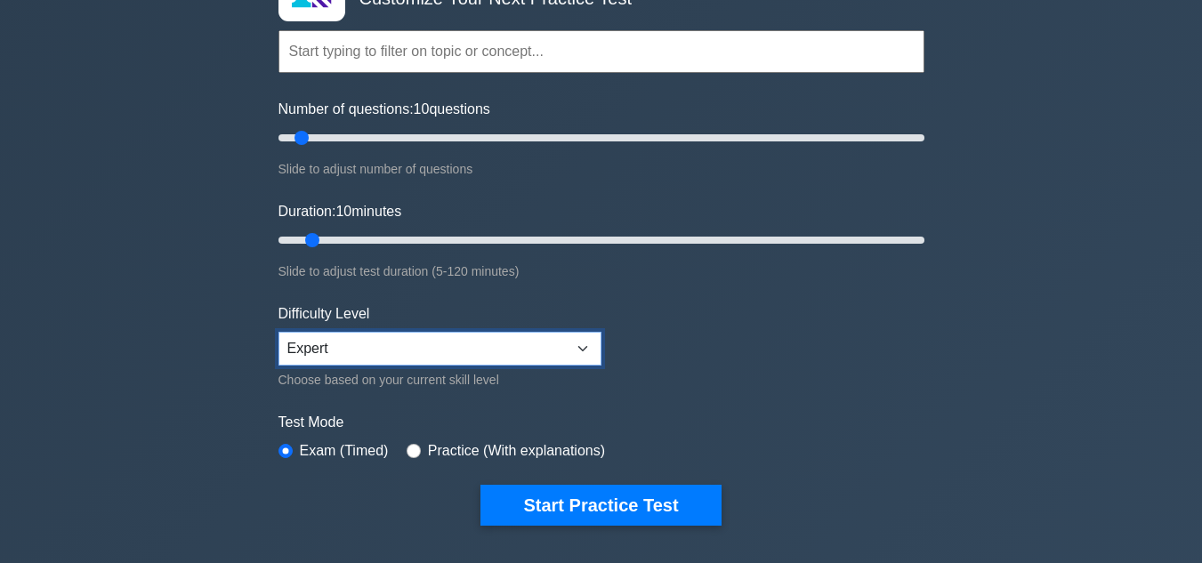
scroll to position [267, 0]
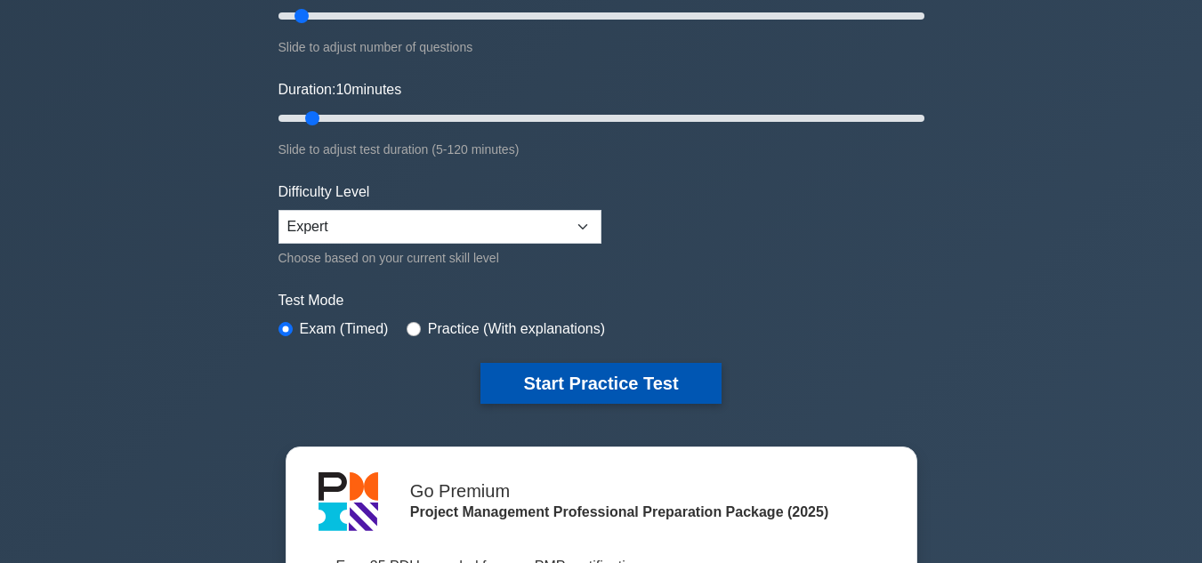
click at [549, 379] on button "Start Practice Test" at bounding box center [600, 383] width 240 height 41
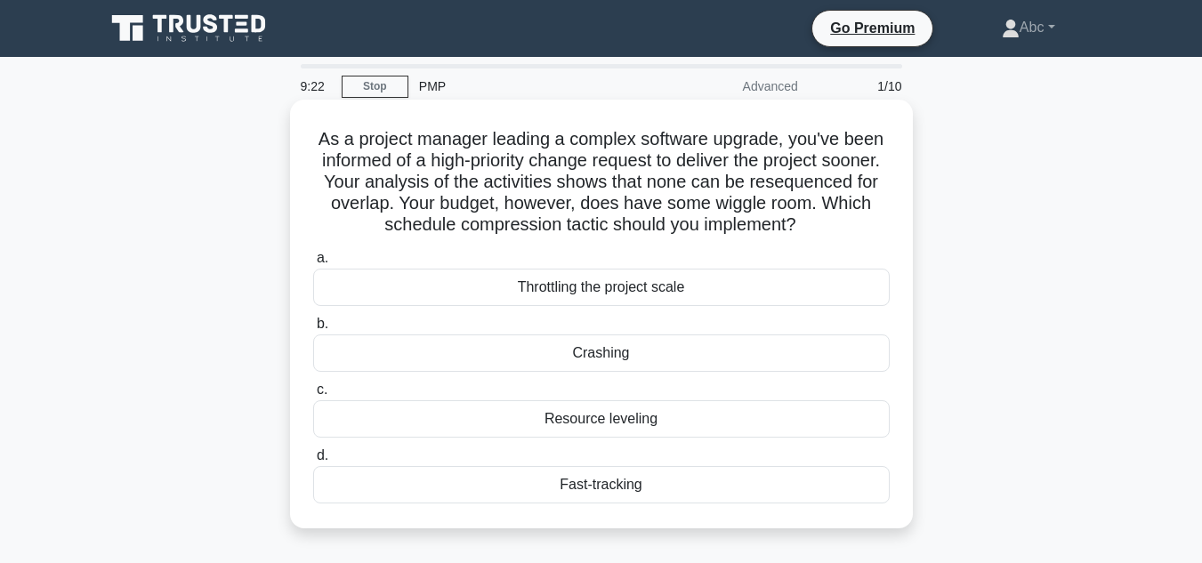
click at [624, 488] on div "Fast-tracking" at bounding box center [601, 484] width 577 height 37
click at [313, 462] on input "d. Fast-tracking" at bounding box center [313, 456] width 0 height 12
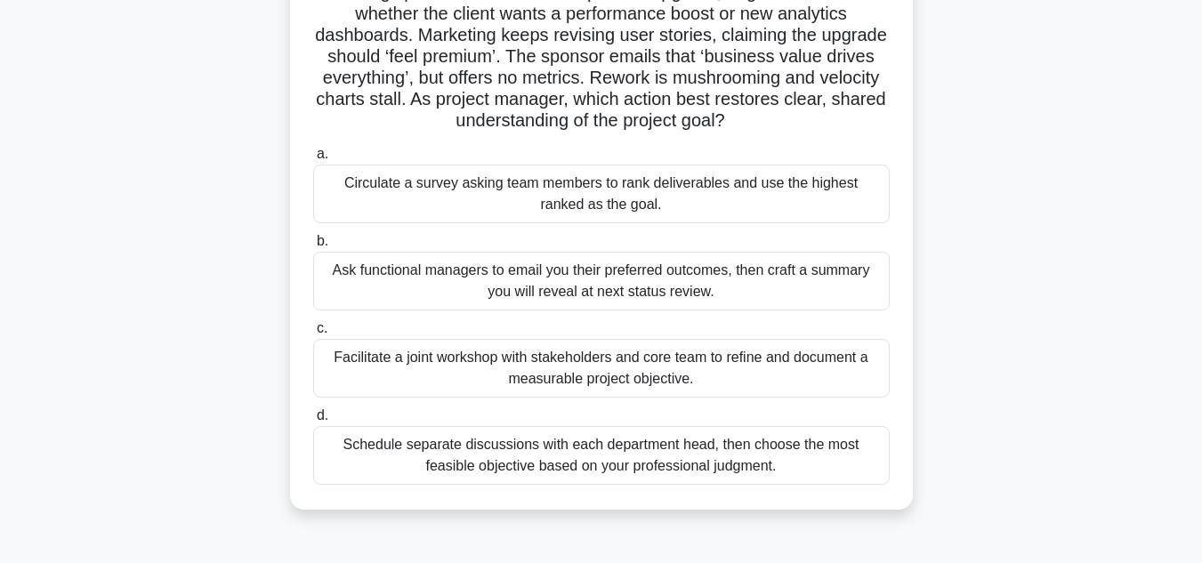
scroll to position [178, 0]
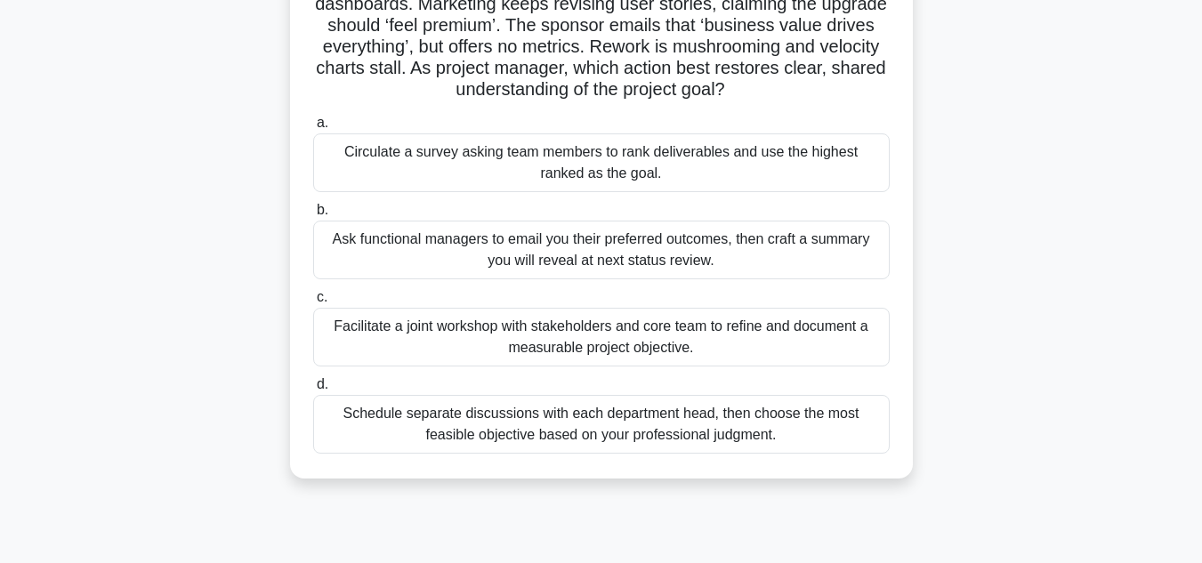
click at [645, 342] on div "Facilitate a joint workshop with stakeholders and core team to refine and docum…" at bounding box center [601, 337] width 577 height 59
click at [313, 303] on input "c. Facilitate a joint workshop with stakeholders and core team to refine and do…" at bounding box center [313, 298] width 0 height 12
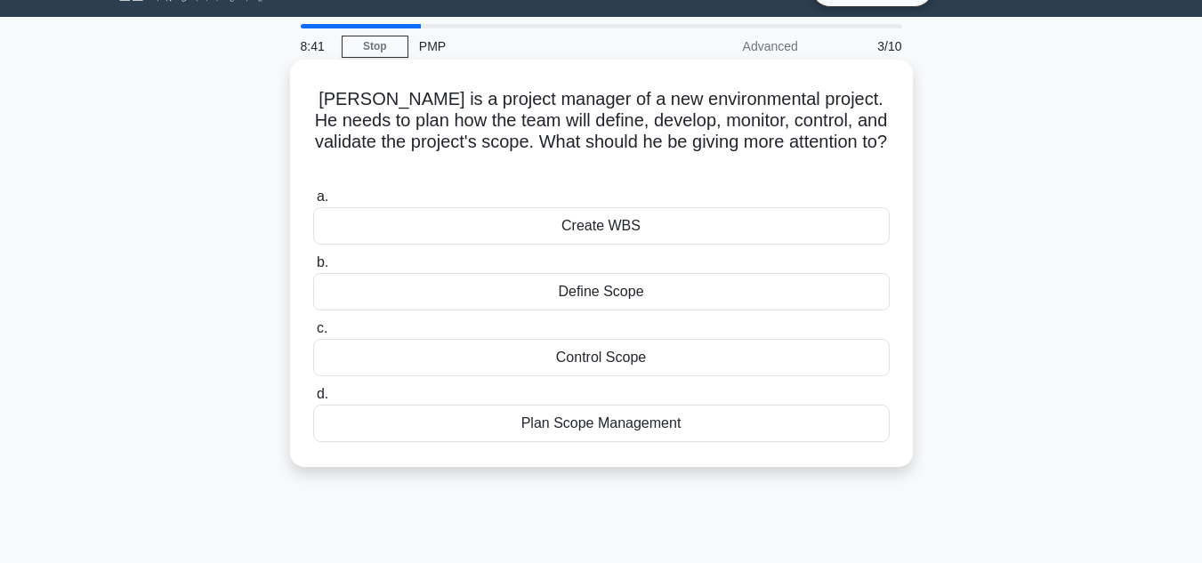
scroll to position [0, 0]
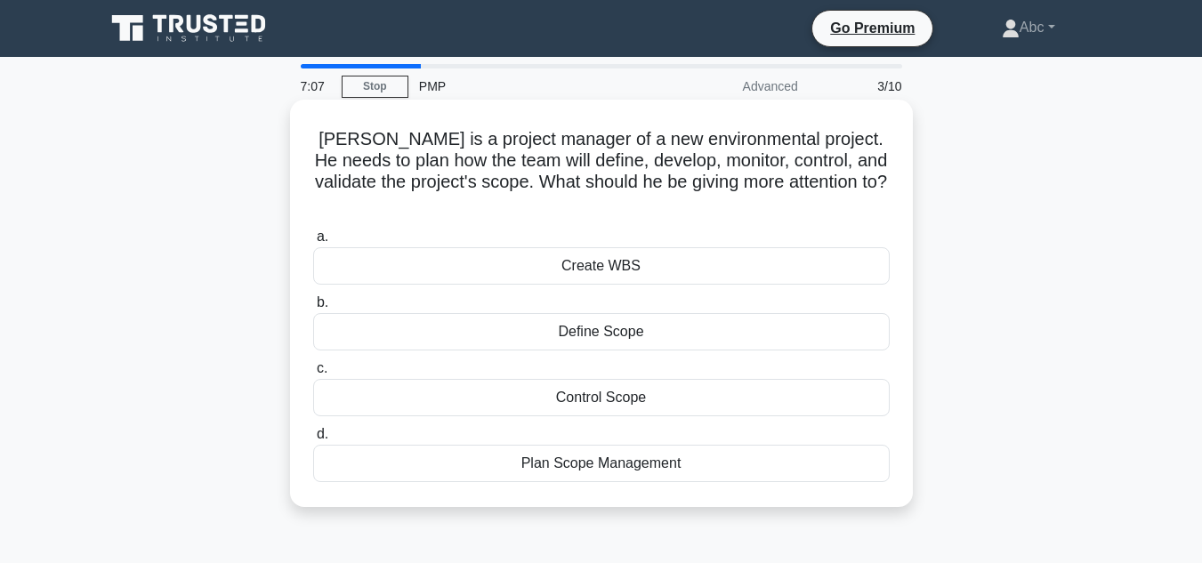
click at [609, 445] on div "Plan Scope Management" at bounding box center [601, 463] width 577 height 37
click at [313, 440] on input "d. Plan Scope Management" at bounding box center [313, 435] width 0 height 12
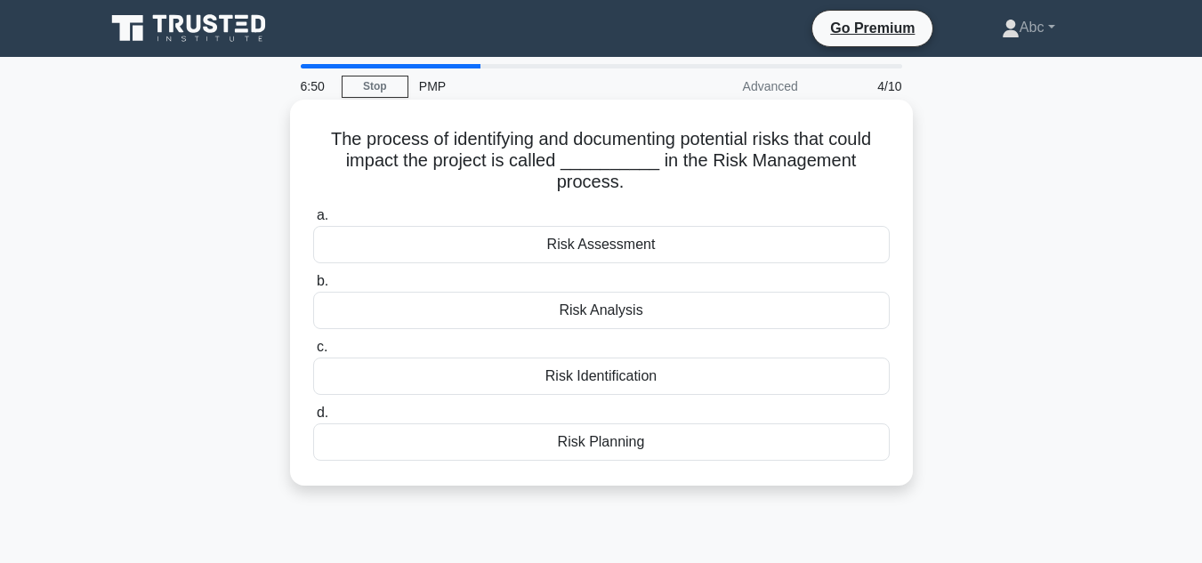
click at [614, 376] on div "Risk Identification" at bounding box center [601, 376] width 577 height 37
click at [313, 353] on input "c. Risk Identification" at bounding box center [313, 348] width 0 height 12
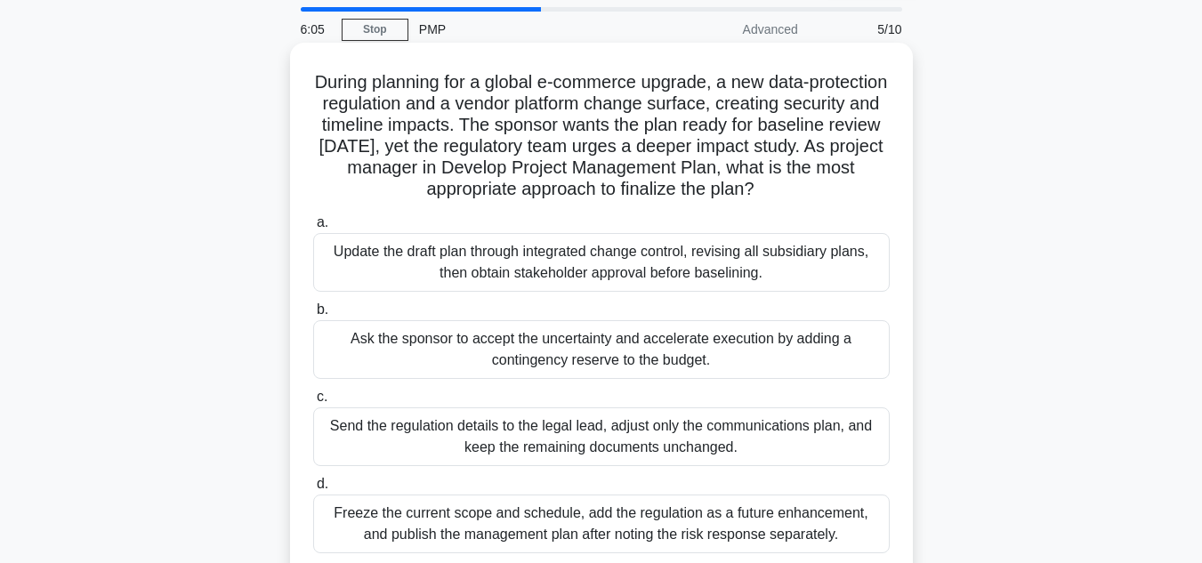
scroll to position [89, 0]
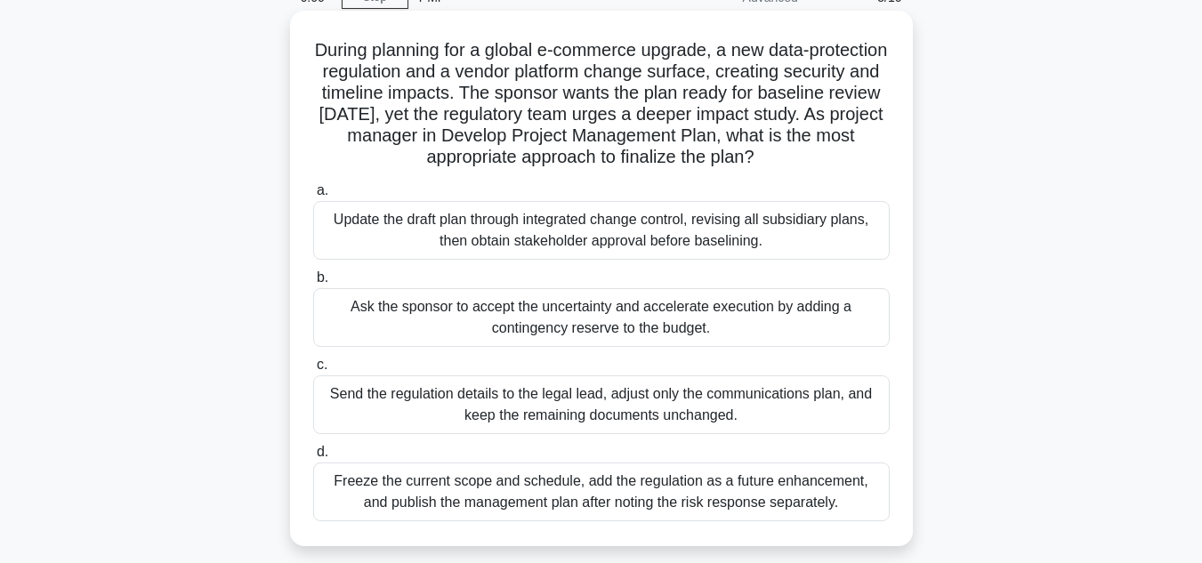
click at [526, 227] on div "Update the draft plan through integrated change control, revising all subsidiar…" at bounding box center [601, 230] width 577 height 59
click at [313, 197] on input "a. Update the draft plan through integrated change control, revising all subsid…" at bounding box center [313, 191] width 0 height 12
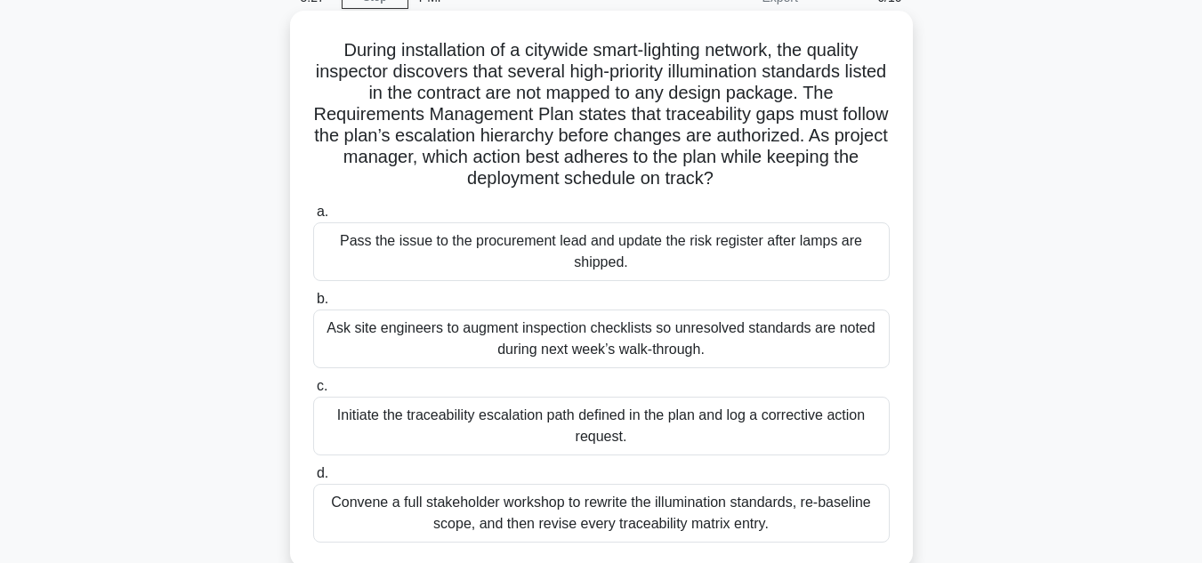
scroll to position [178, 0]
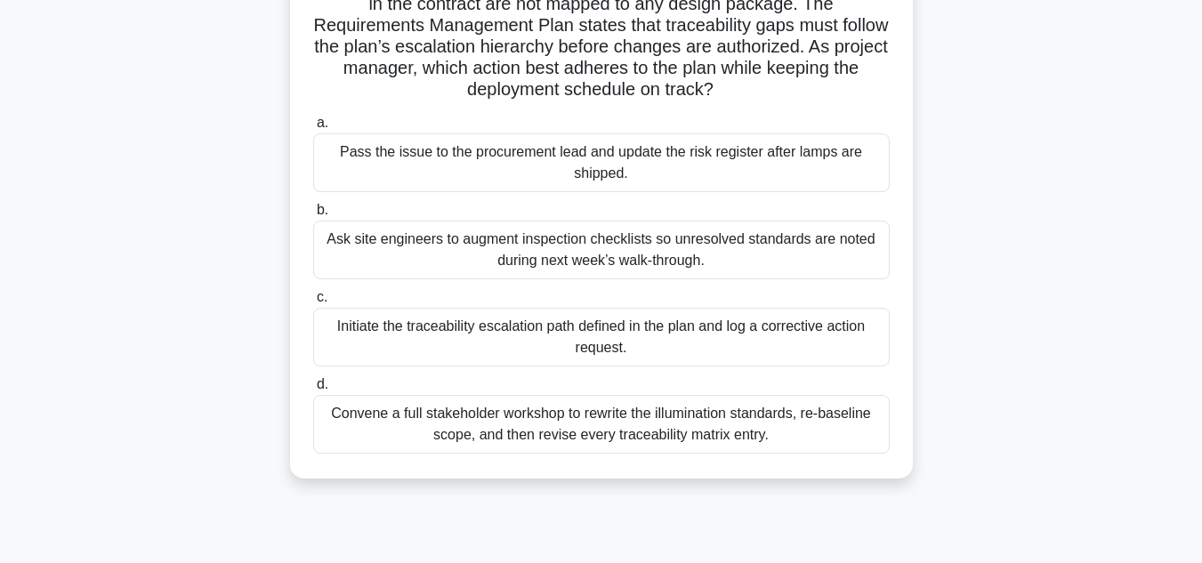
click at [633, 332] on div "Initiate the traceability escalation path defined in the plan and log a correct…" at bounding box center [601, 337] width 577 height 59
click at [313, 303] on input "c. Initiate the traceability escalation path defined in the plan and log a corr…" at bounding box center [313, 298] width 0 height 12
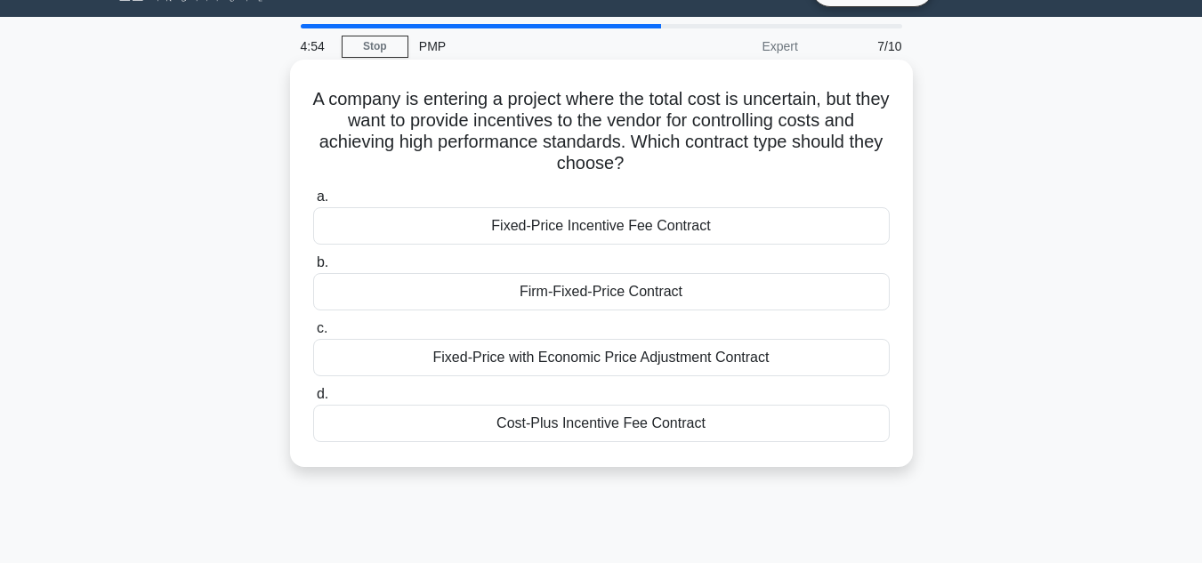
scroll to position [0, 0]
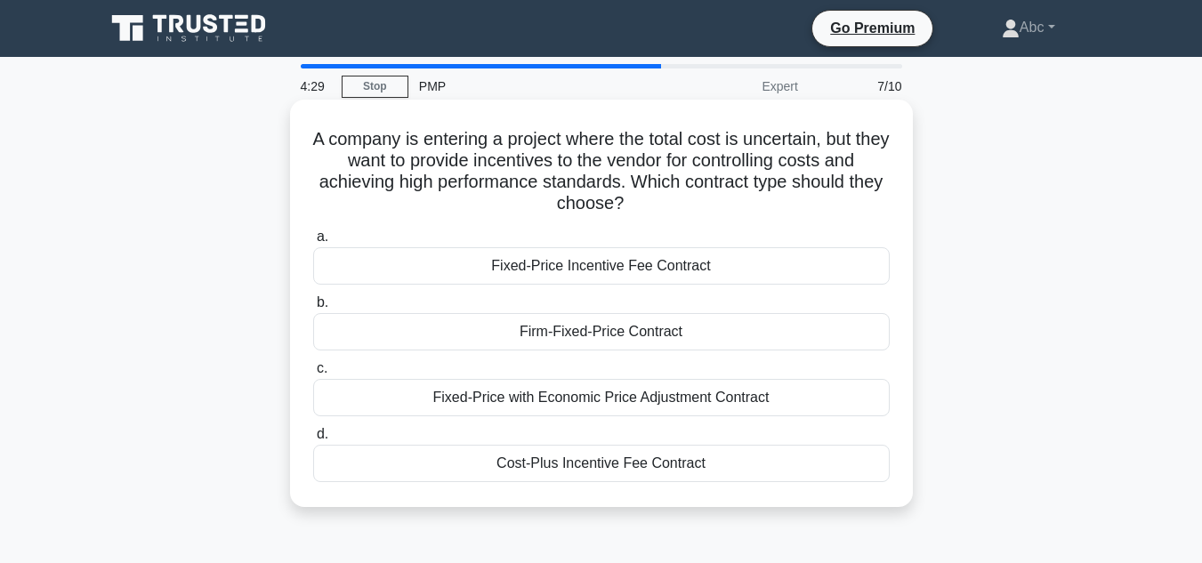
click at [612, 462] on div "Cost-Plus Incentive Fee Contract" at bounding box center [601, 463] width 577 height 37
click at [313, 440] on input "d. Cost-Plus Incentive Fee Contract" at bounding box center [313, 435] width 0 height 12
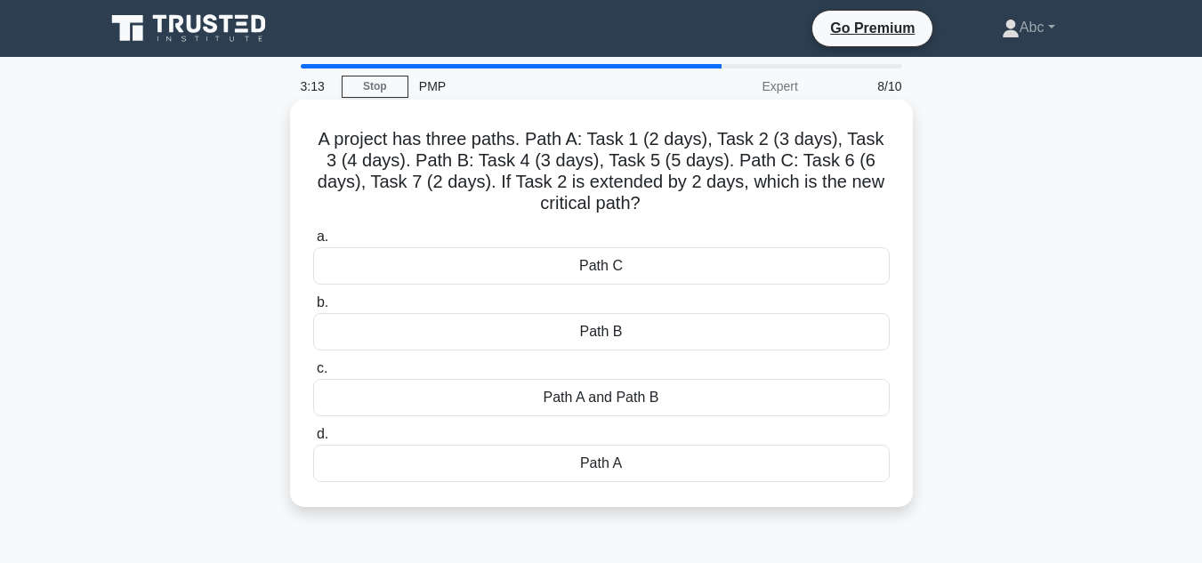
click at [622, 472] on div "Path A" at bounding box center [601, 463] width 577 height 37
click at [313, 440] on input "d. Path A" at bounding box center [313, 435] width 0 height 12
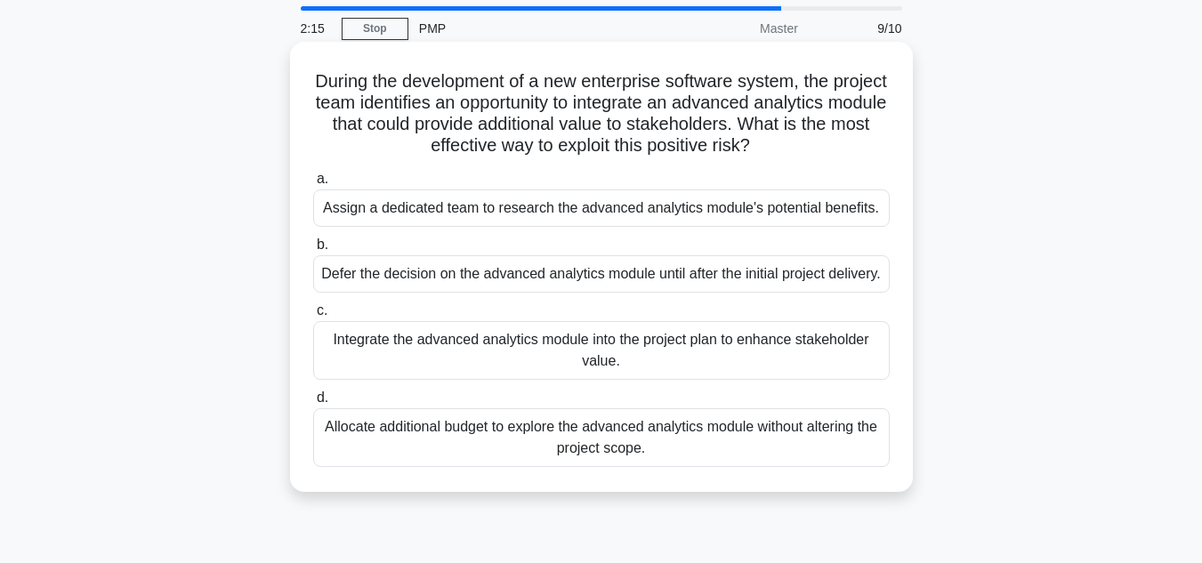
scroll to position [89, 0]
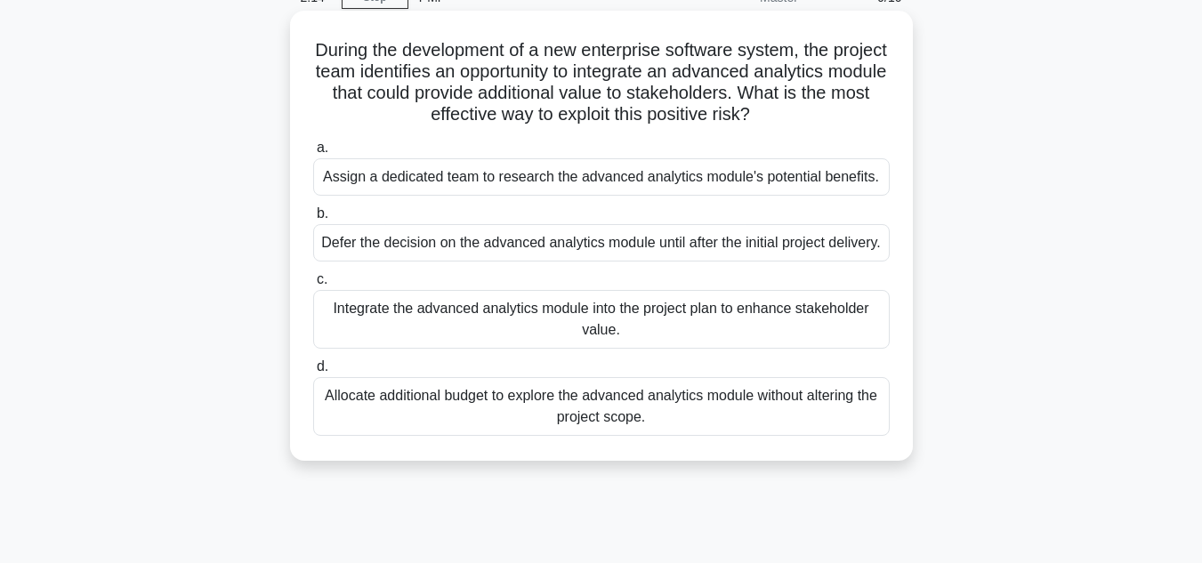
click at [641, 430] on div "Allocate additional budget to explore the advanced analytics module without alt…" at bounding box center [601, 406] width 577 height 59
click at [313, 373] on input "d. Allocate additional budget to explore the advanced analytics module without …" at bounding box center [313, 367] width 0 height 12
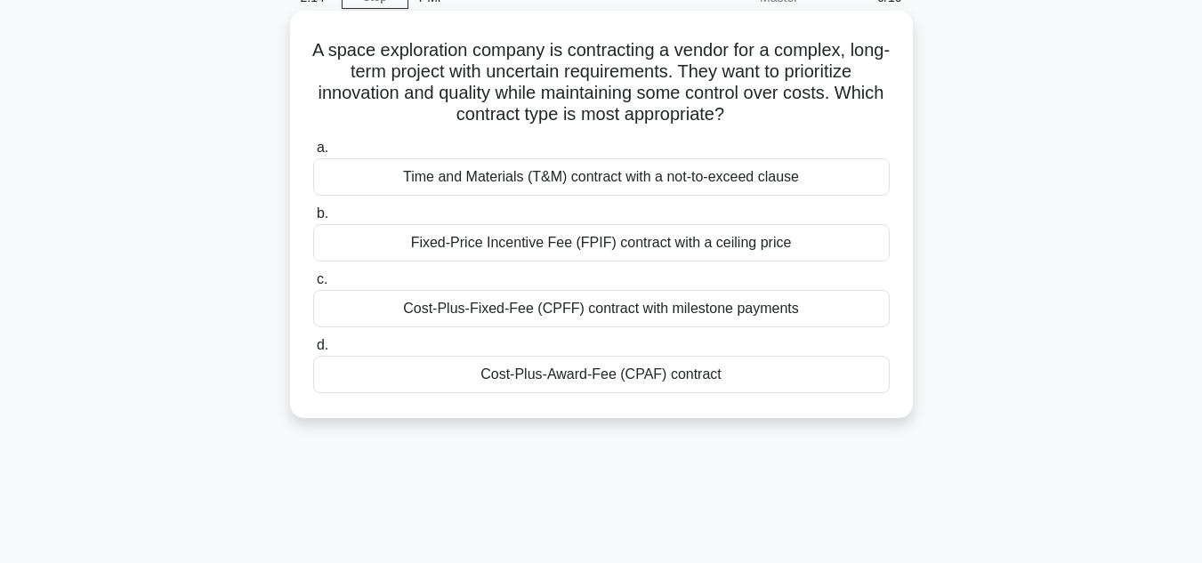
scroll to position [0, 0]
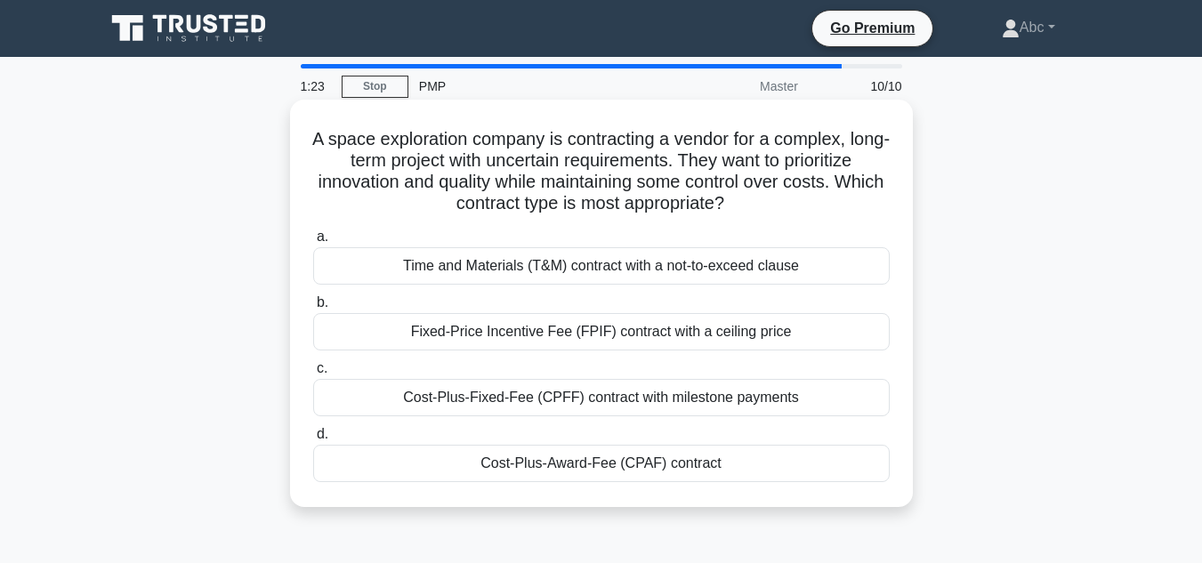
click at [619, 276] on div "Time and Materials (T&M) contract with a not-to-exceed clause" at bounding box center [601, 265] width 577 height 37
click at [313, 243] on input "a. Time and Materials (T&M) contract with a not-to-exceed clause" at bounding box center [313, 237] width 0 height 12
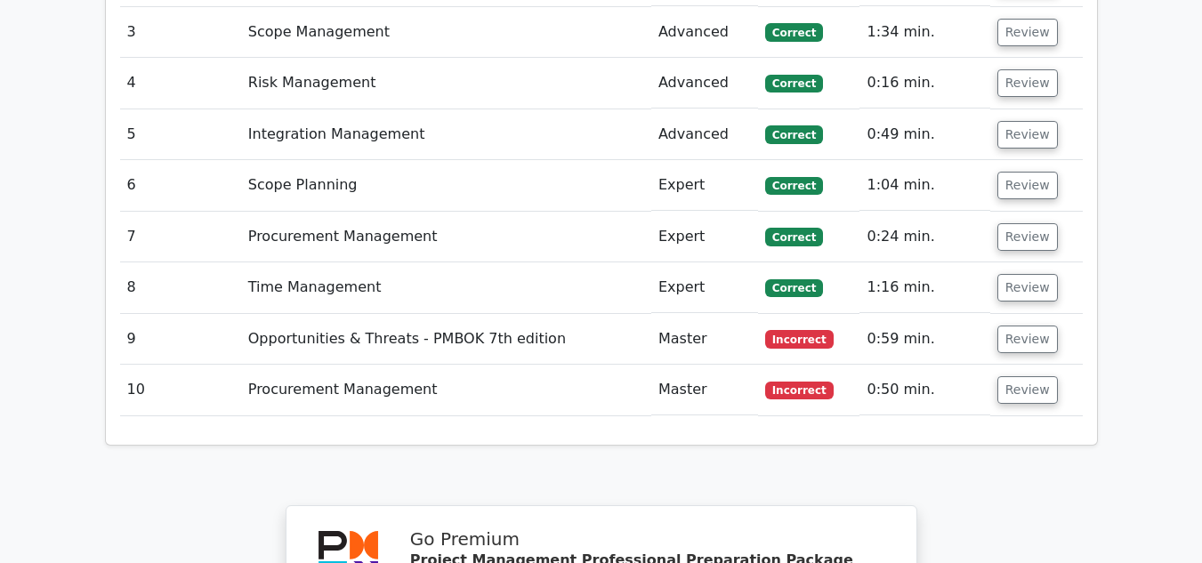
scroll to position [2758, 0]
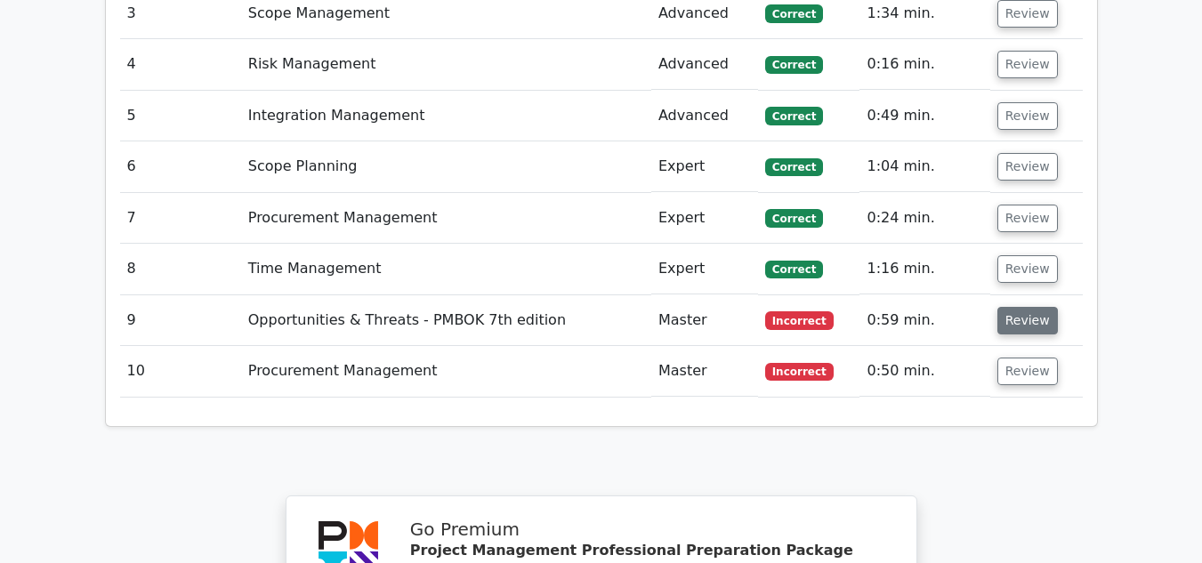
click at [1022, 307] on button "Review" at bounding box center [1027, 321] width 61 height 28
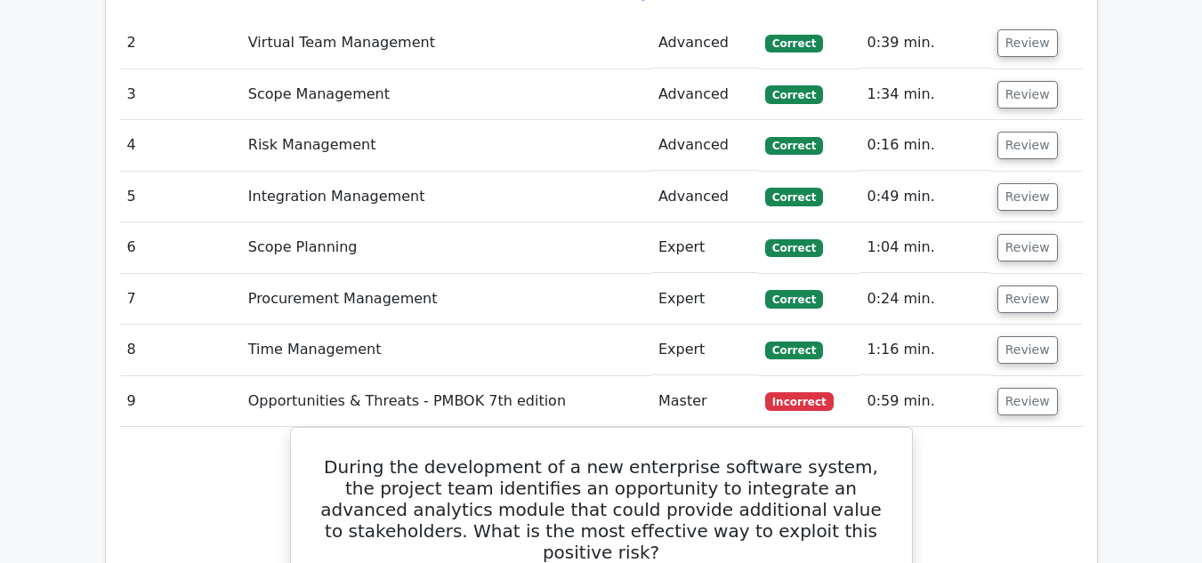
scroll to position [2669, 0]
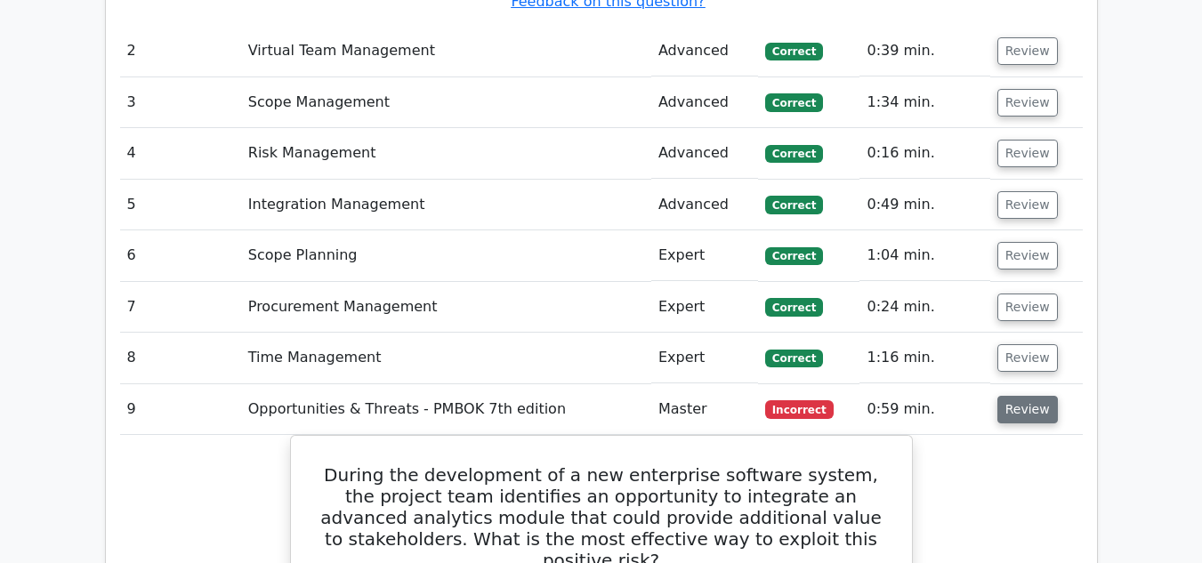
click at [1013, 396] on button "Review" at bounding box center [1027, 410] width 61 height 28
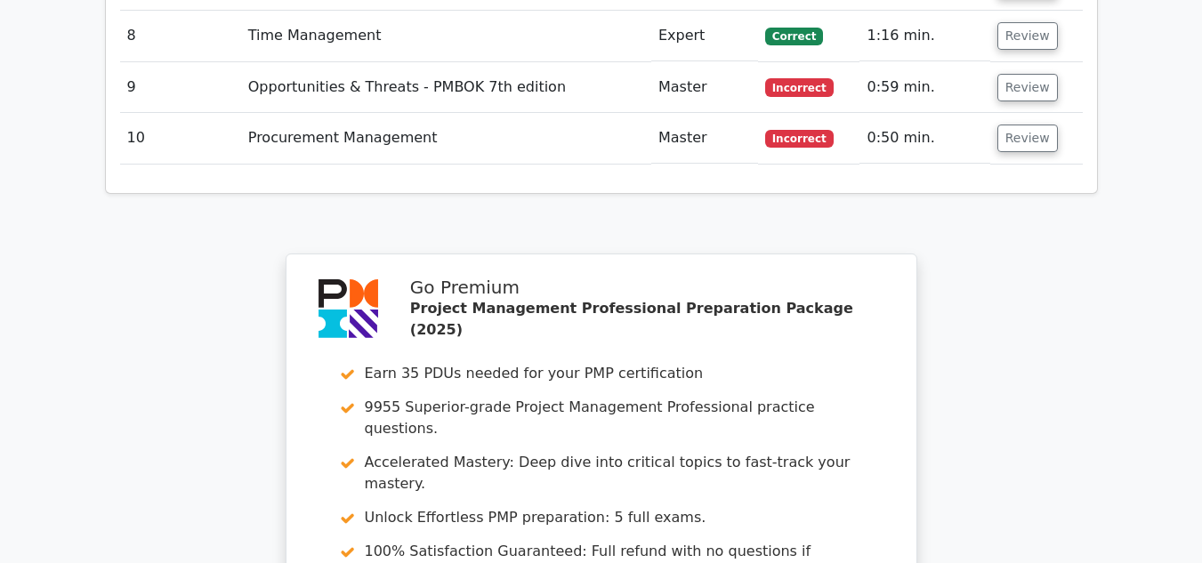
scroll to position [2818, 0]
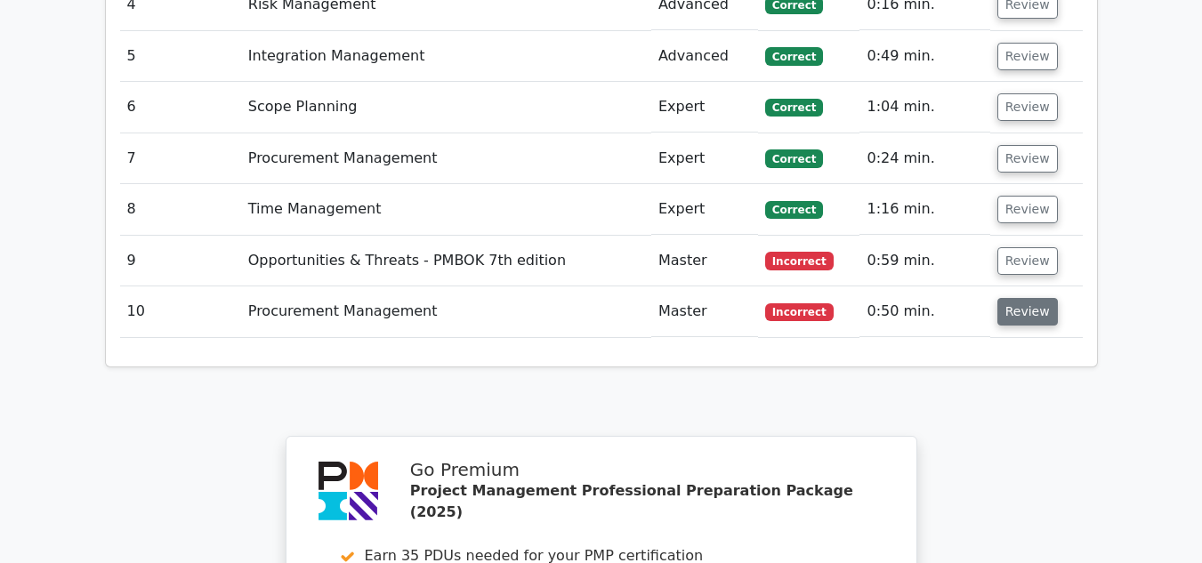
click at [1002, 298] on button "Review" at bounding box center [1027, 312] width 61 height 28
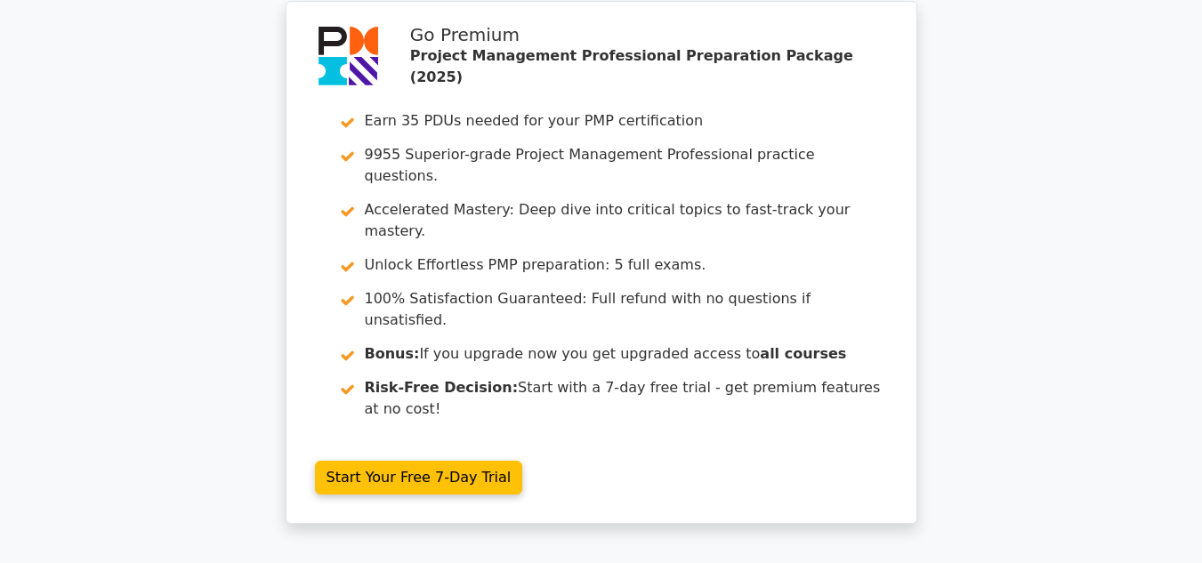
scroll to position [3917, 0]
